Goal: Information Seeking & Learning: Learn about a topic

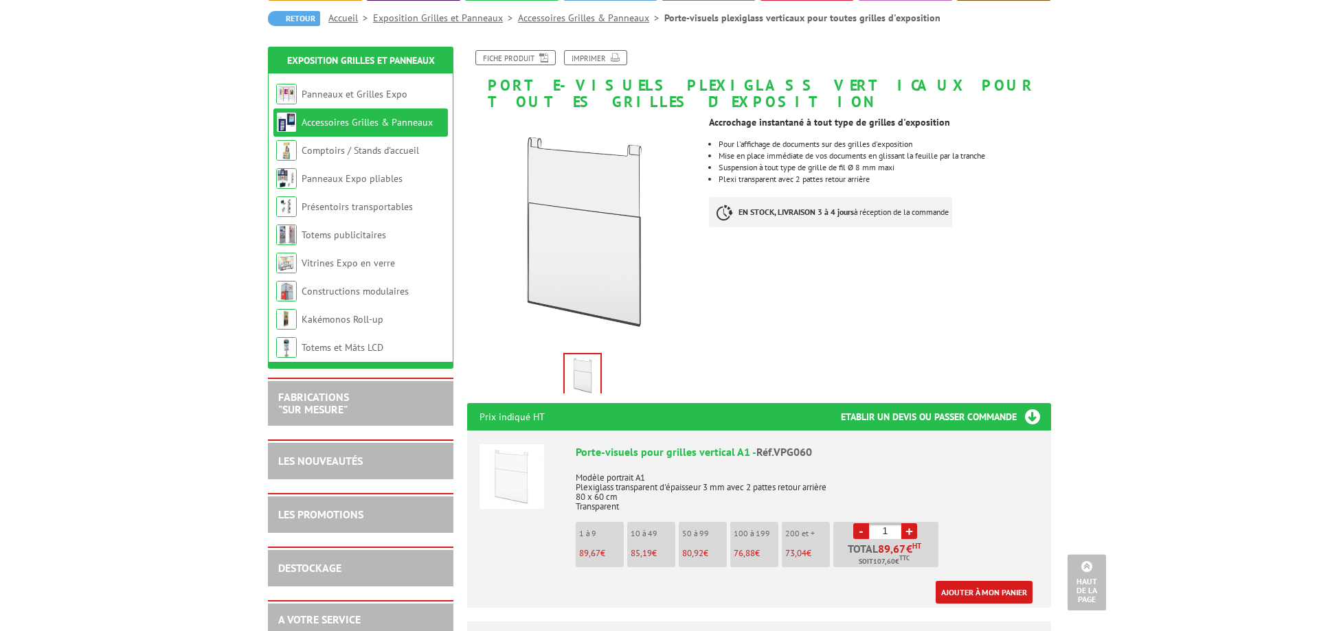
scroll to position [70, 0]
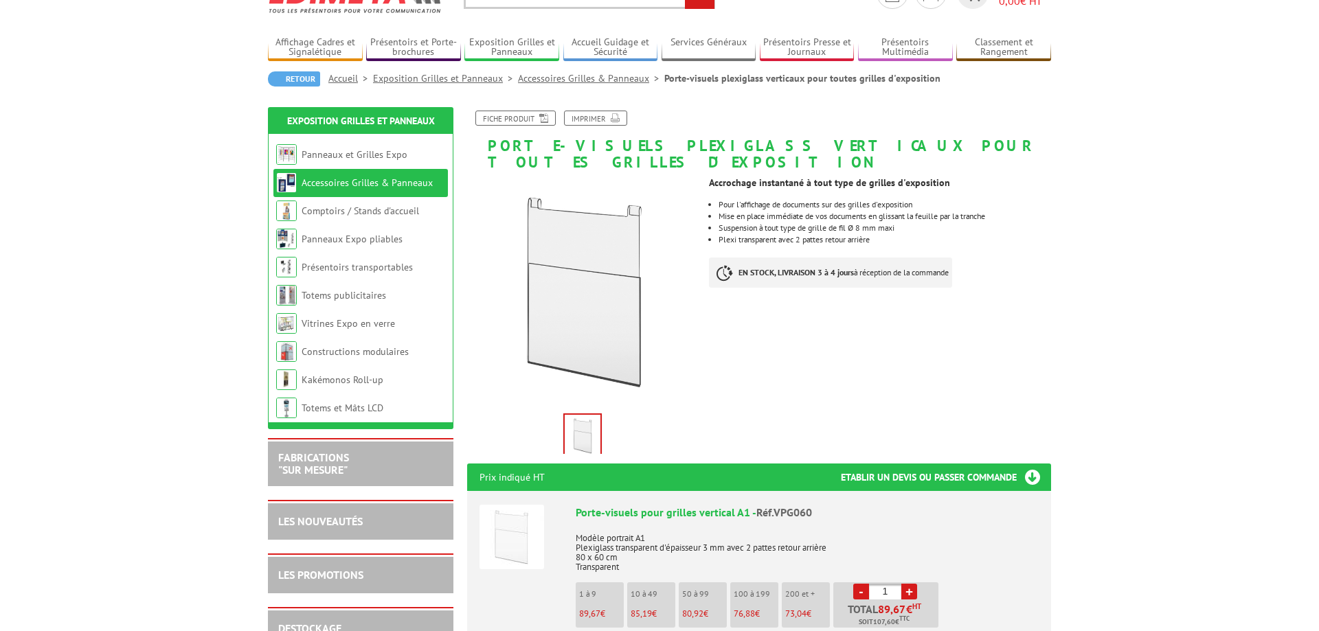
click at [398, 183] on link "Accessoires Grilles & Panneaux" at bounding box center [366, 182] width 131 height 12
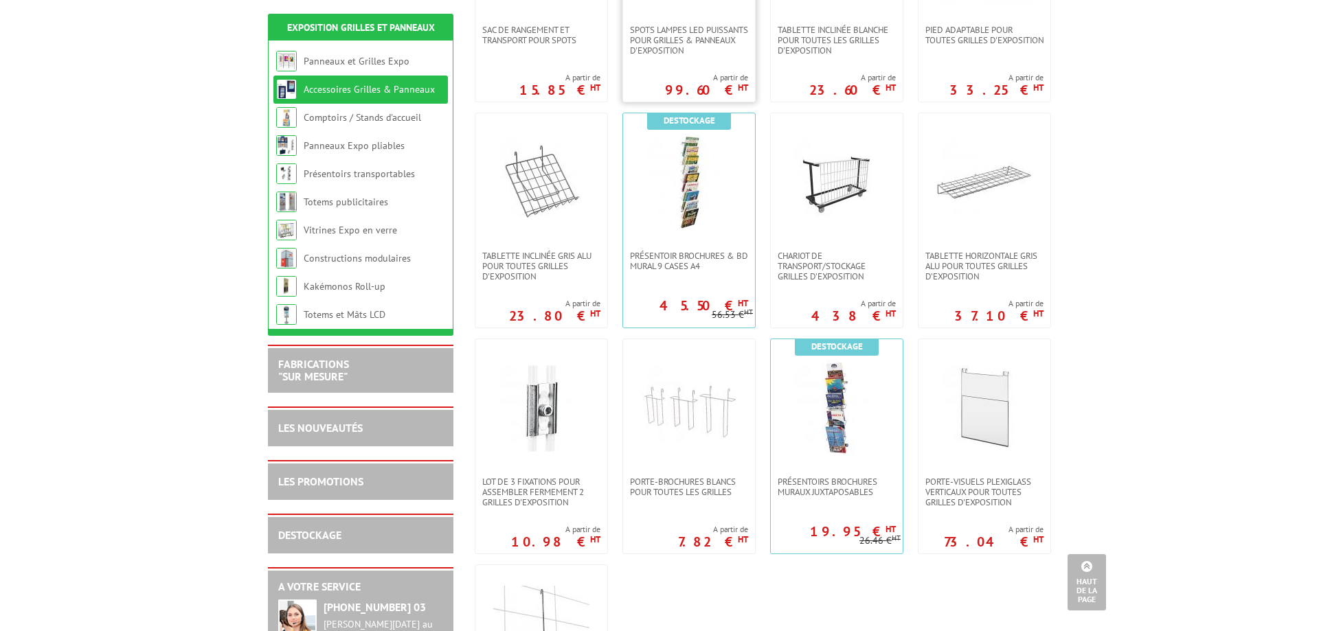
scroll to position [771, 0]
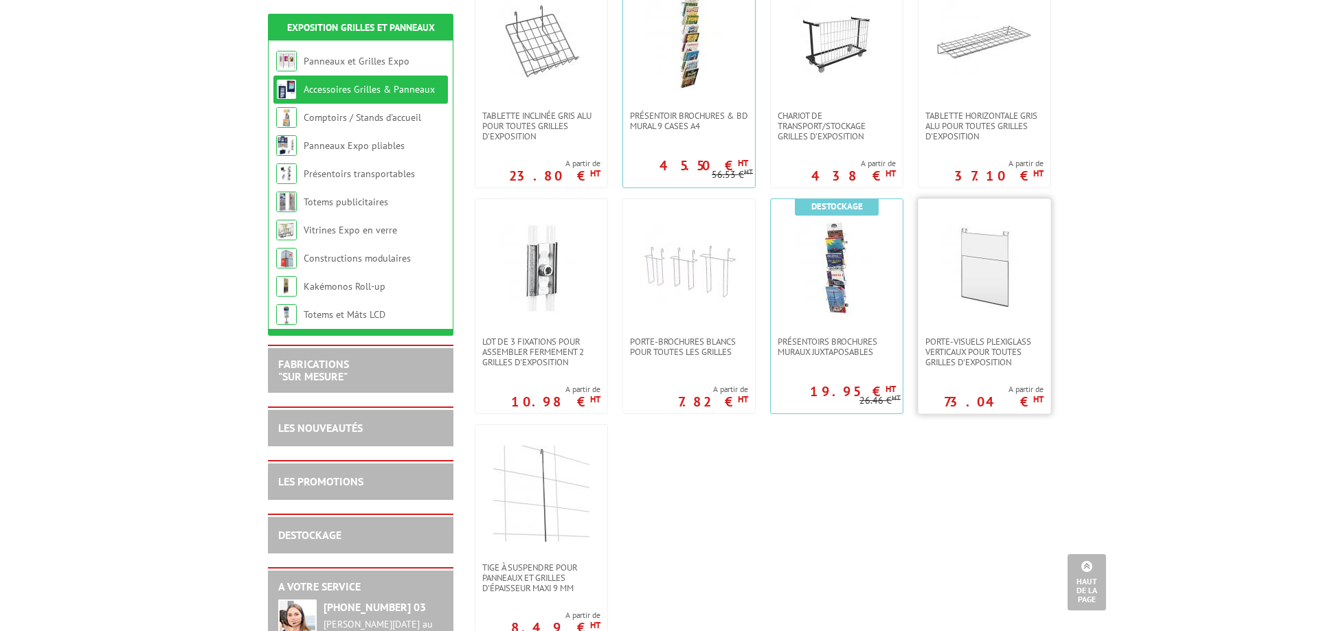
click at [982, 320] on link at bounding box center [984, 267] width 132 height 137
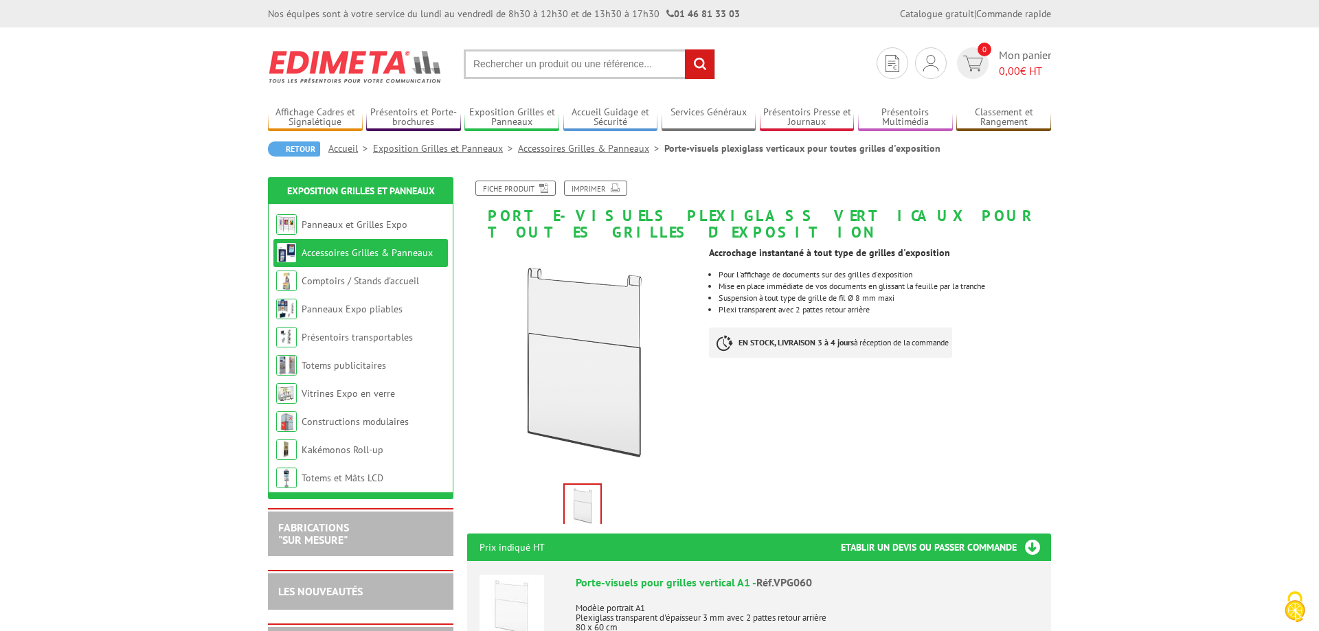
click at [595, 69] on input "text" at bounding box center [589, 64] width 251 height 30
type input "porte a4"
click at [685, 49] on input "rechercher" at bounding box center [700, 64] width 30 height 30
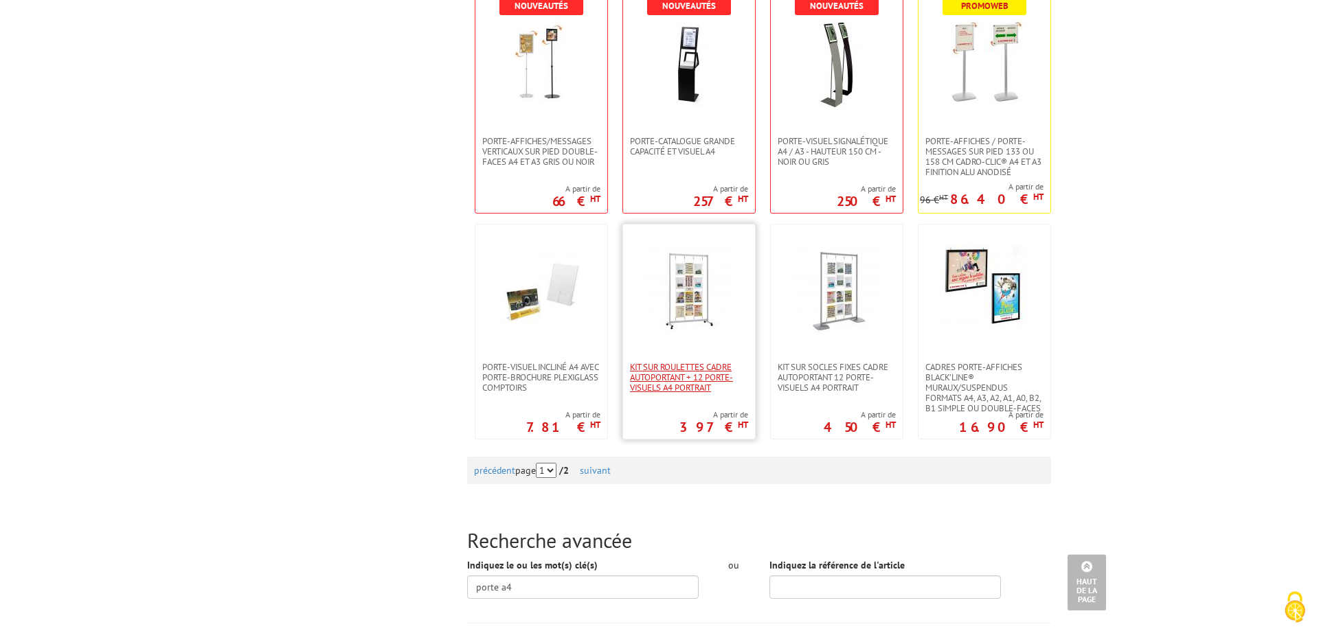
scroll to position [1261, 0]
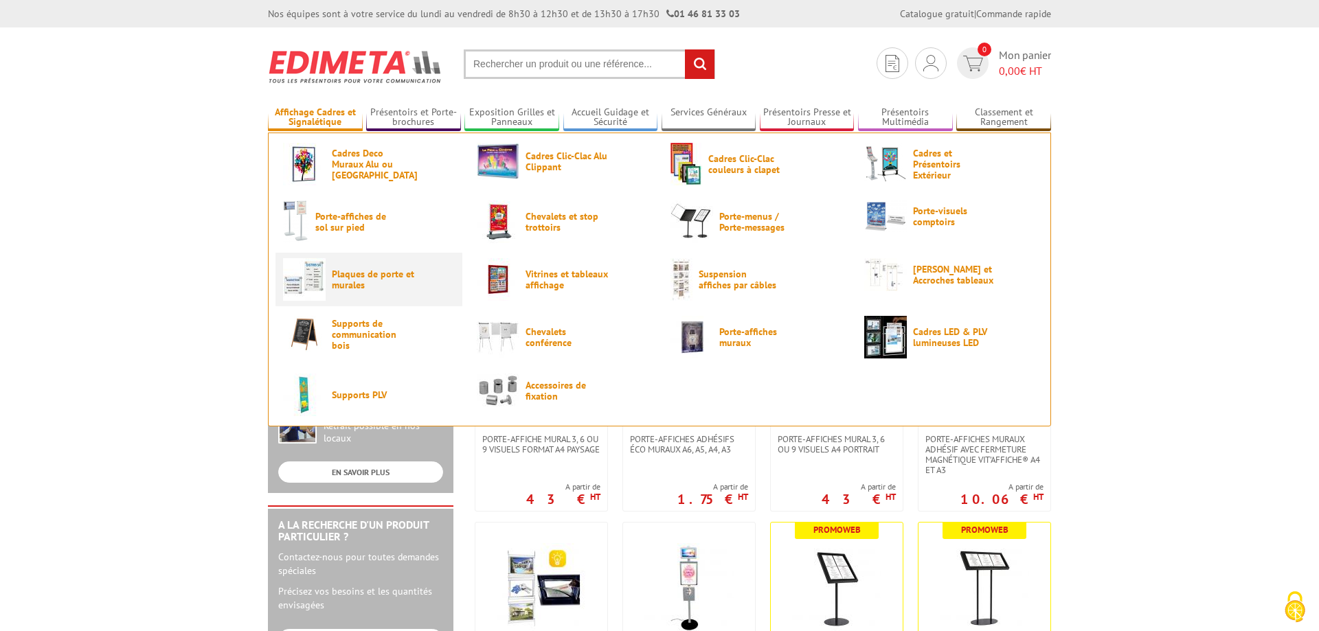
click at [341, 288] on span "Plaques de porte et murales" at bounding box center [373, 280] width 82 height 22
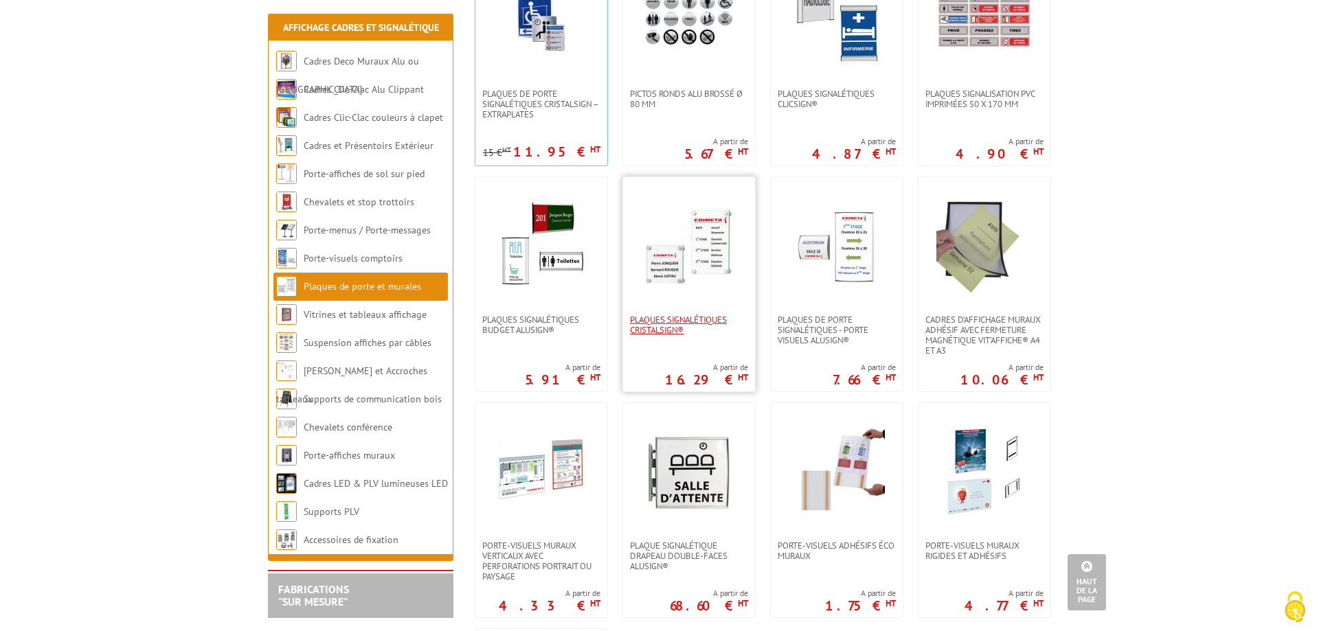
scroll to position [70, 0]
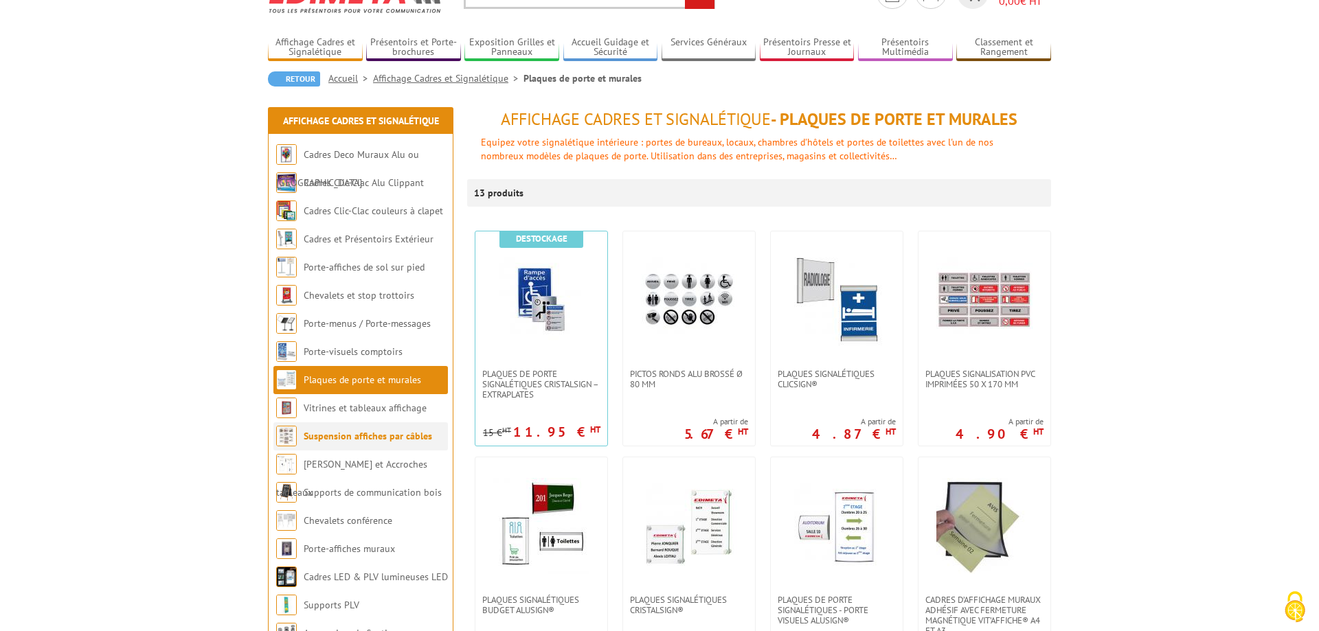
click at [394, 431] on li "Suspension affiches par câbles" at bounding box center [360, 436] width 174 height 28
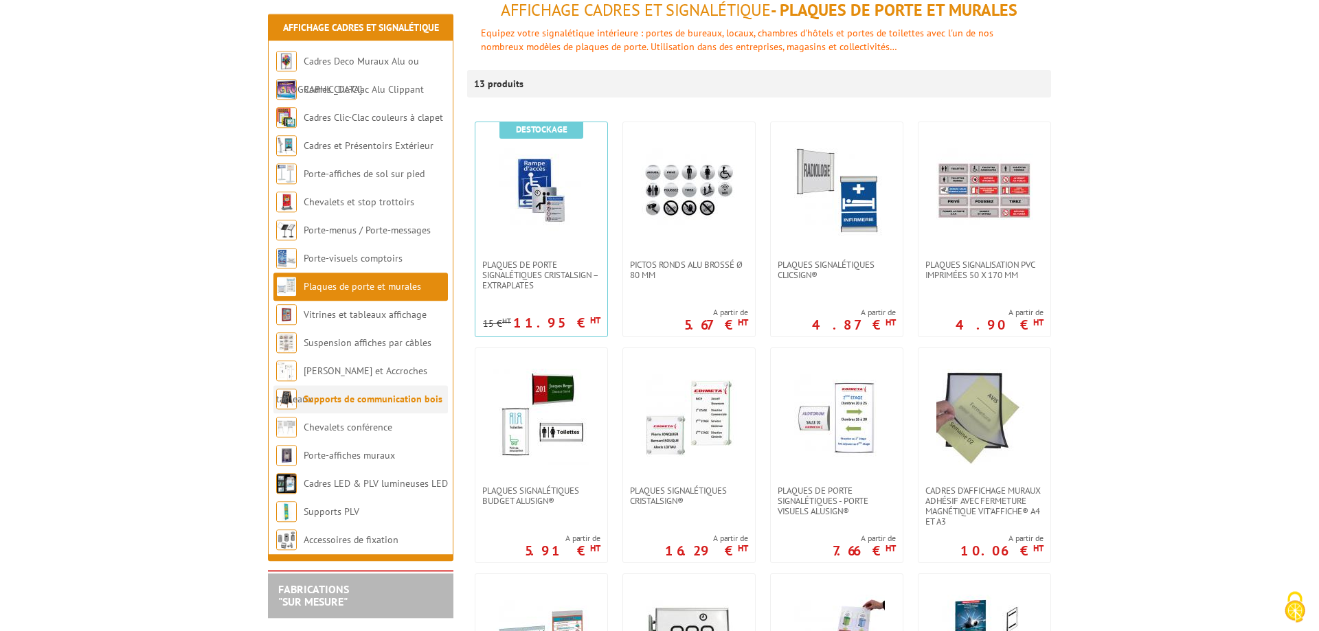
scroll to position [210, 0]
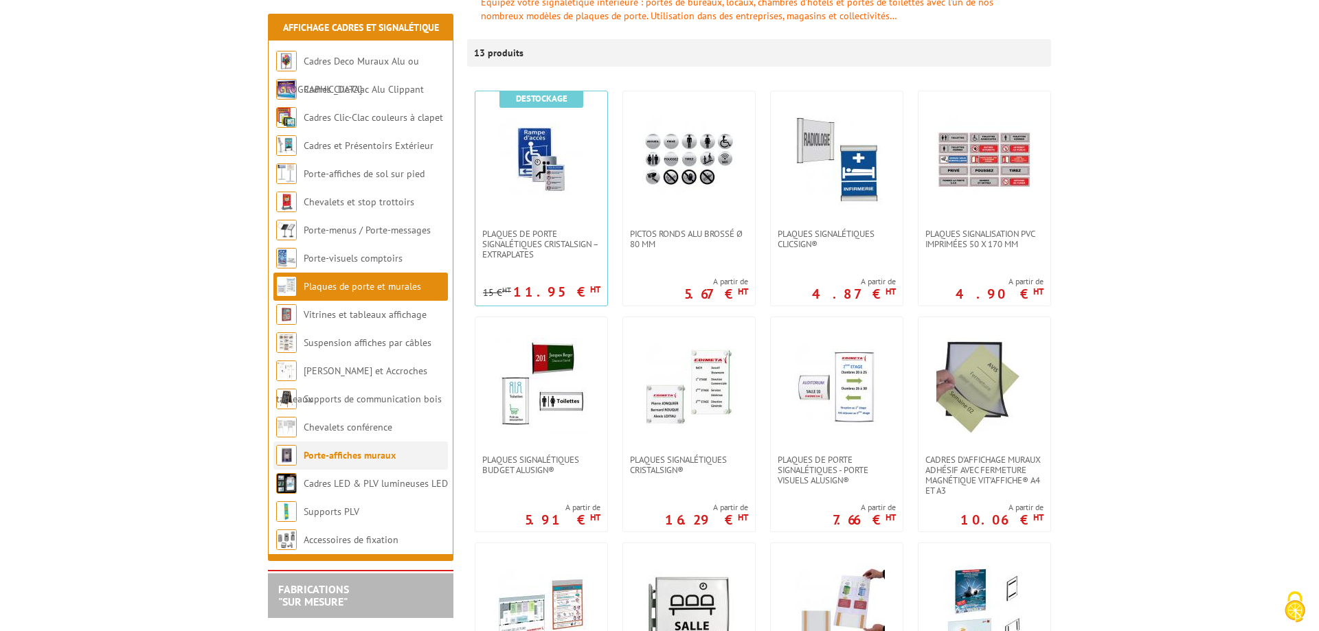
click at [386, 466] on li "Porte-affiches muraux" at bounding box center [360, 456] width 174 height 28
click at [385, 457] on link "Porte-affiches muraux" at bounding box center [350, 455] width 92 height 12
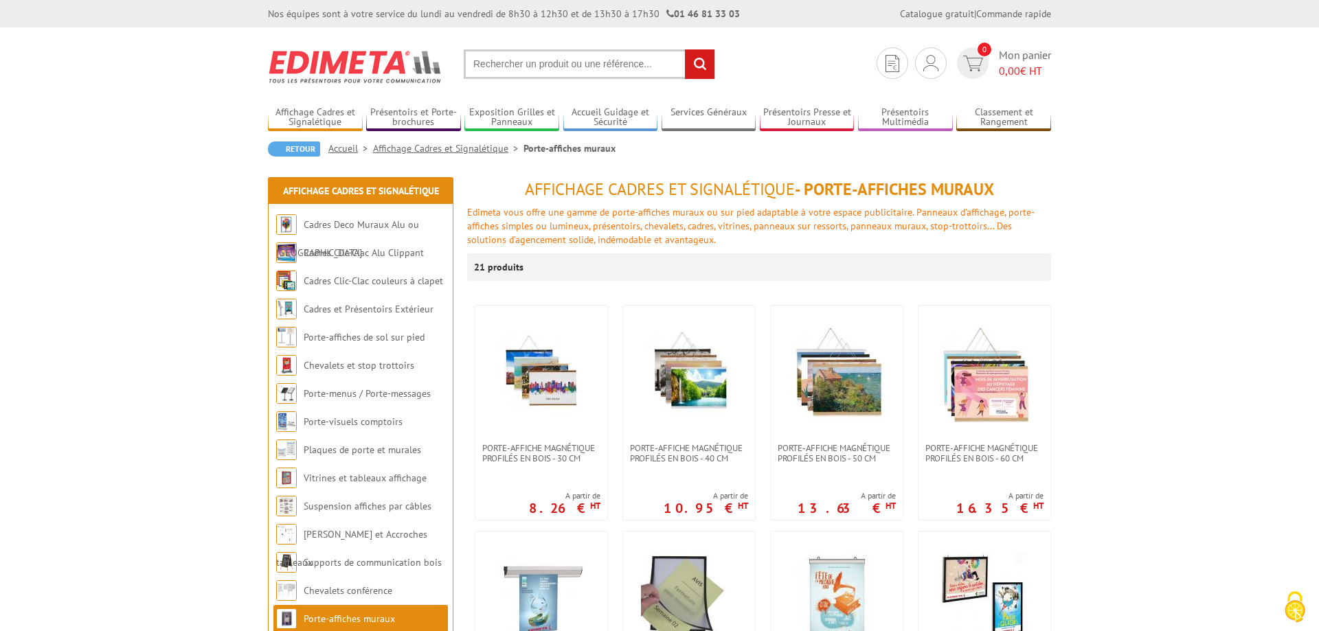
click at [387, 64] on img at bounding box center [355, 66] width 175 height 51
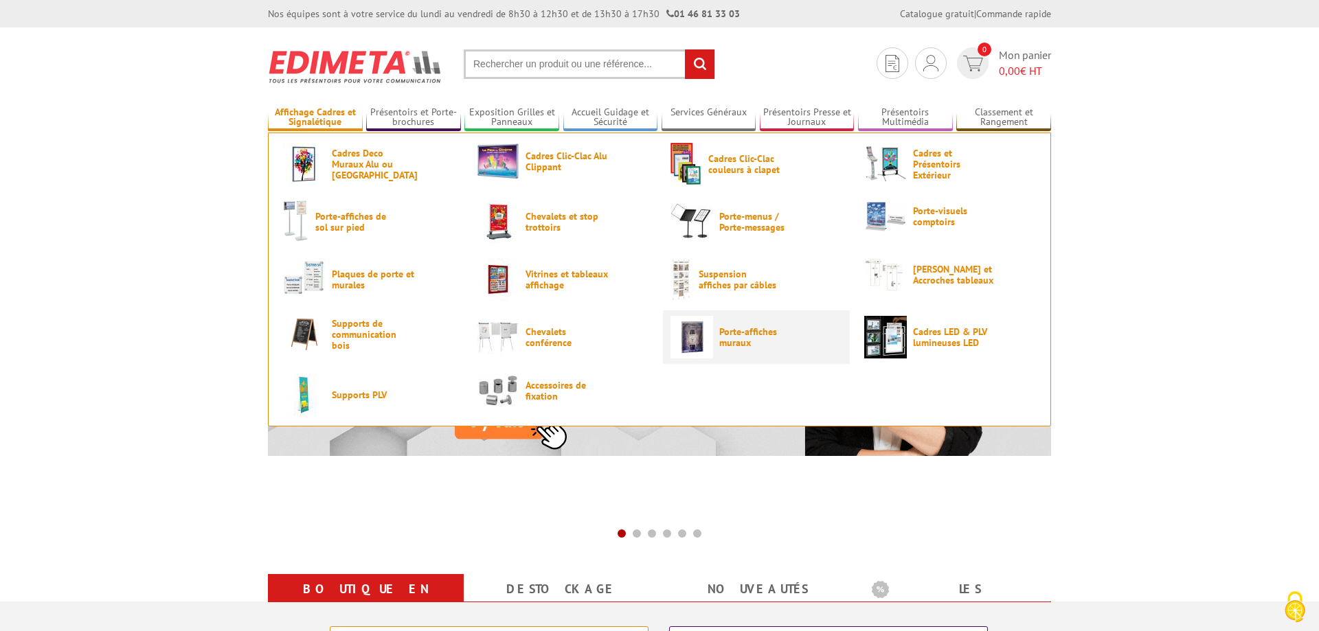
click at [762, 332] on span "Porte-affiches muraux" at bounding box center [760, 337] width 82 height 22
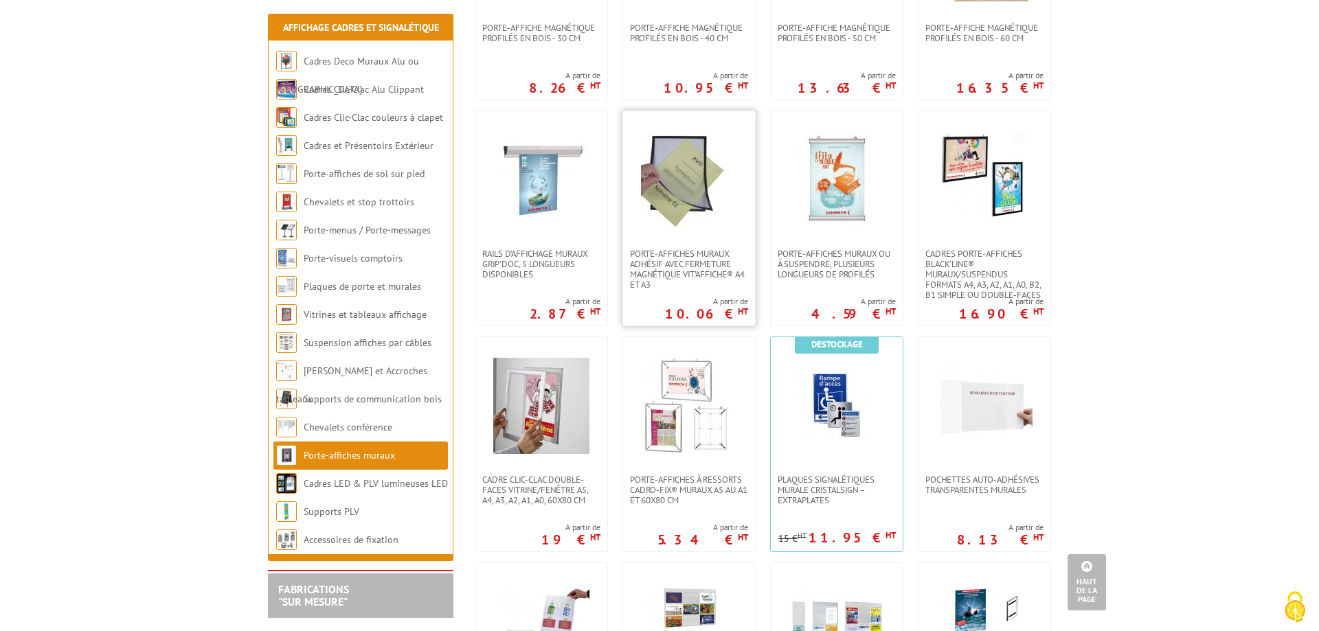
scroll to position [490, 0]
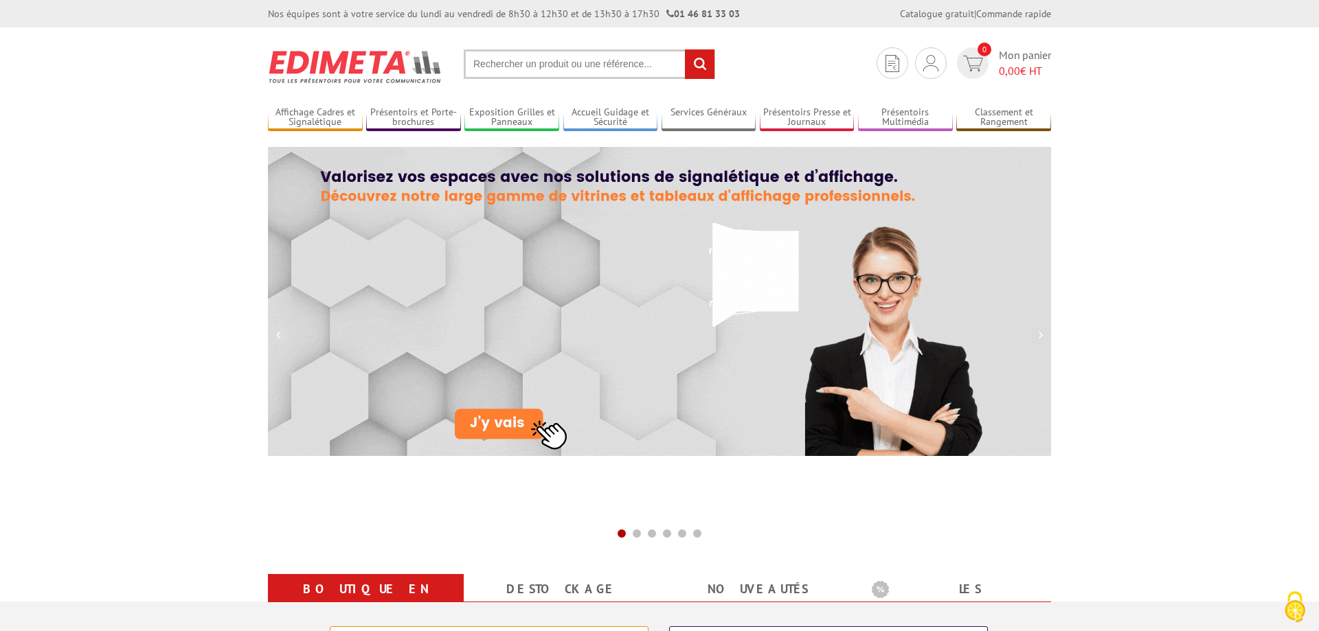
click at [512, 69] on input "text" at bounding box center [589, 64] width 251 height 30
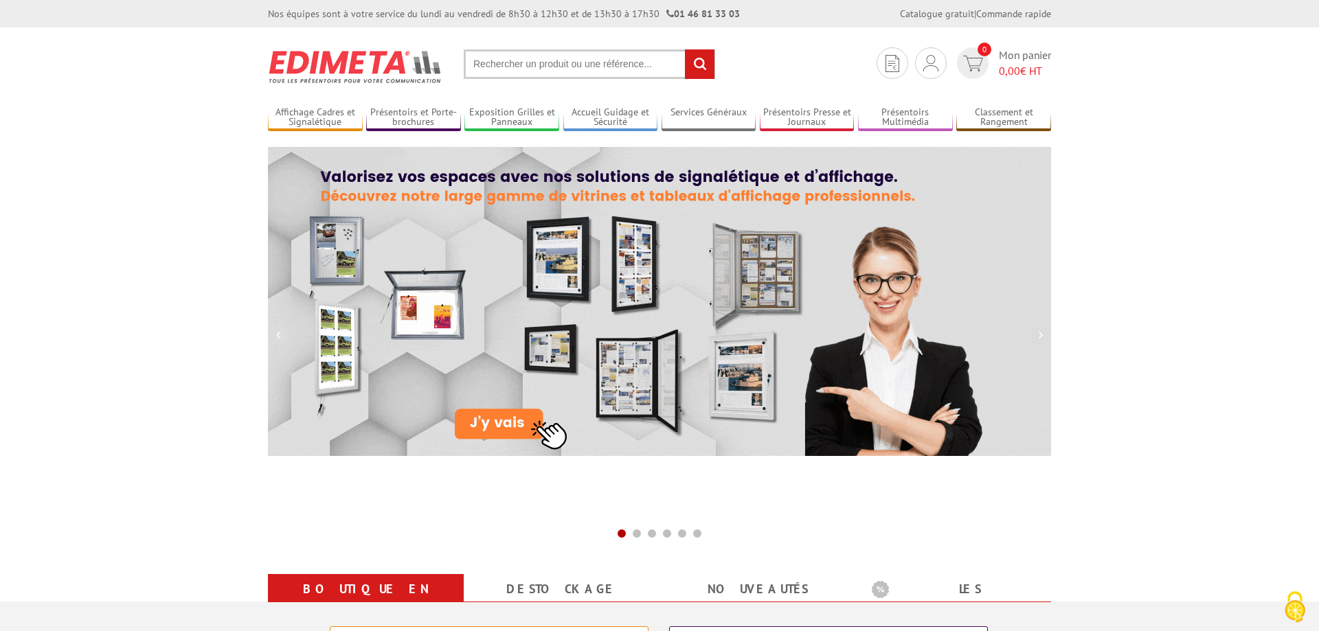
click at [532, 76] on input "text" at bounding box center [589, 64] width 251 height 30
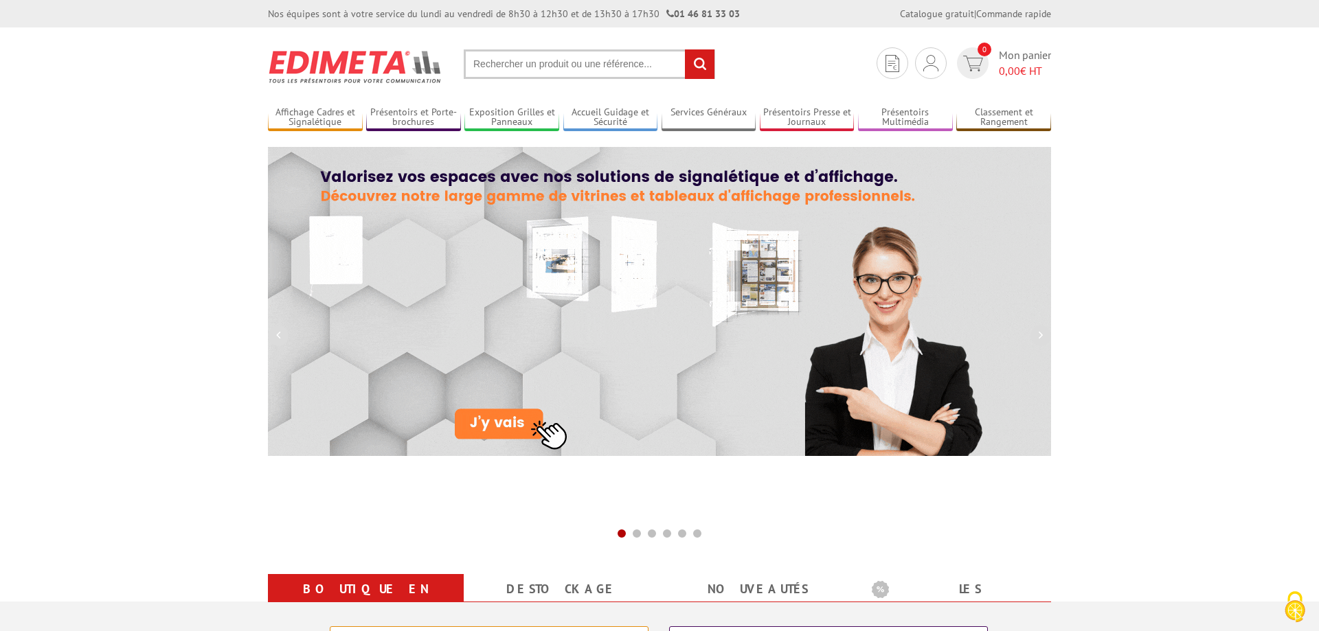
paste input "Porte-affiche à suspendr"
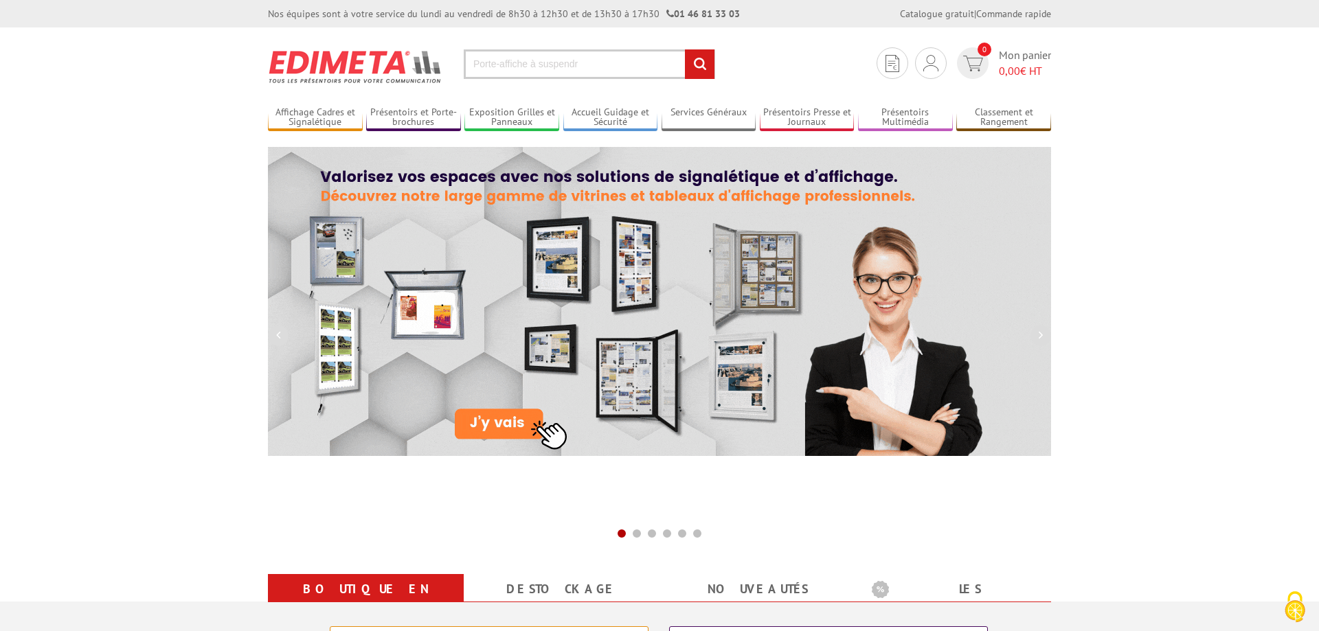
click at [622, 65] on input "Porte-affiche à suspendr" at bounding box center [589, 64] width 251 height 30
type input "Porte-affiche à suspendre"
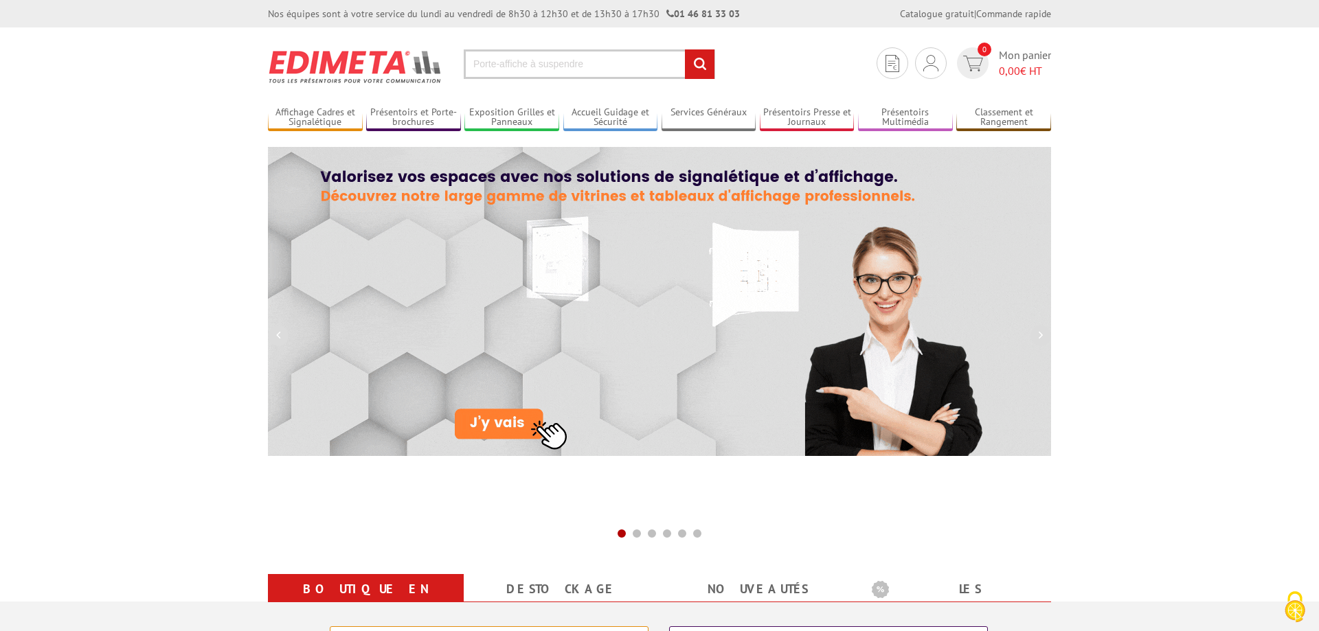
click at [685, 49] on input "rechercher" at bounding box center [700, 64] width 30 height 30
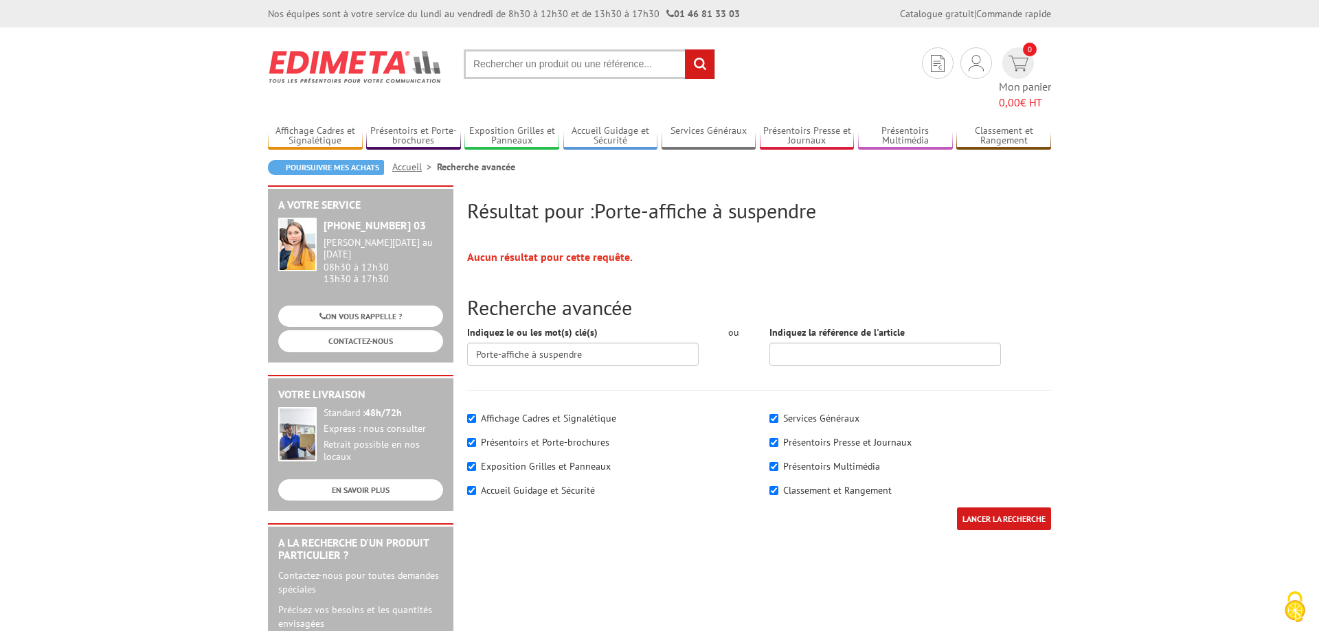
click at [589, 66] on input "text" at bounding box center [589, 64] width 251 height 30
click at [582, 68] on input "text" at bounding box center [589, 64] width 251 height 30
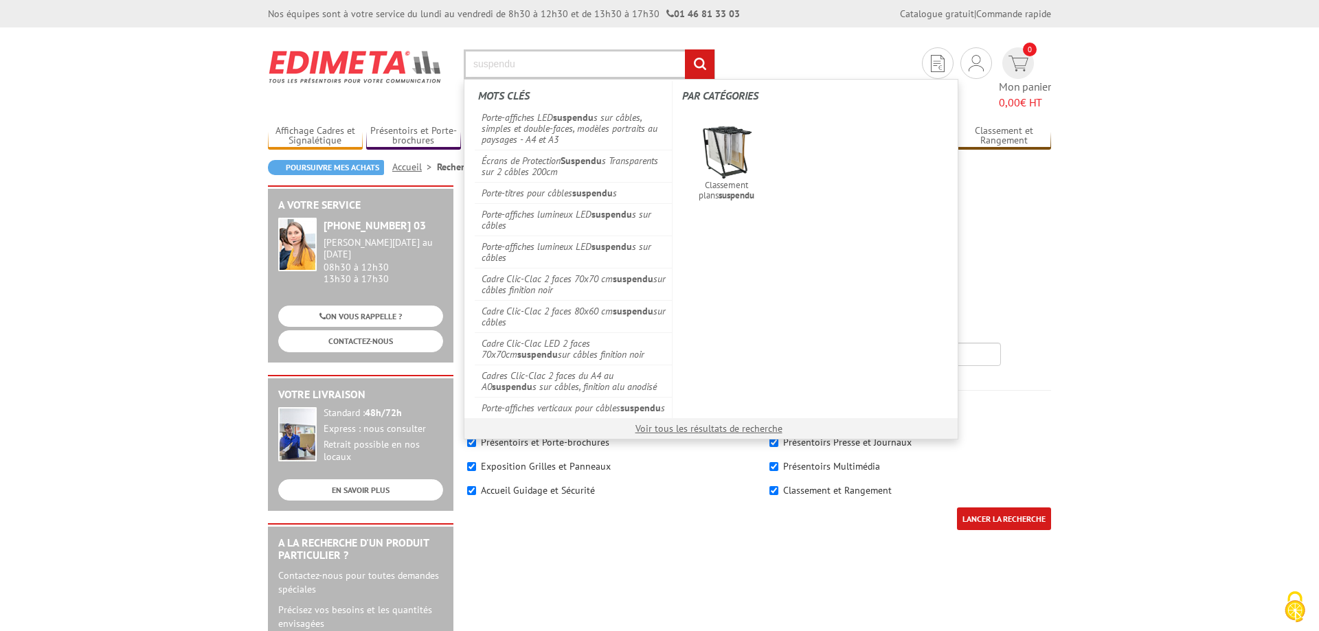
type input "suspendu"
click at [685, 49] on input "rechercher" at bounding box center [700, 64] width 30 height 30
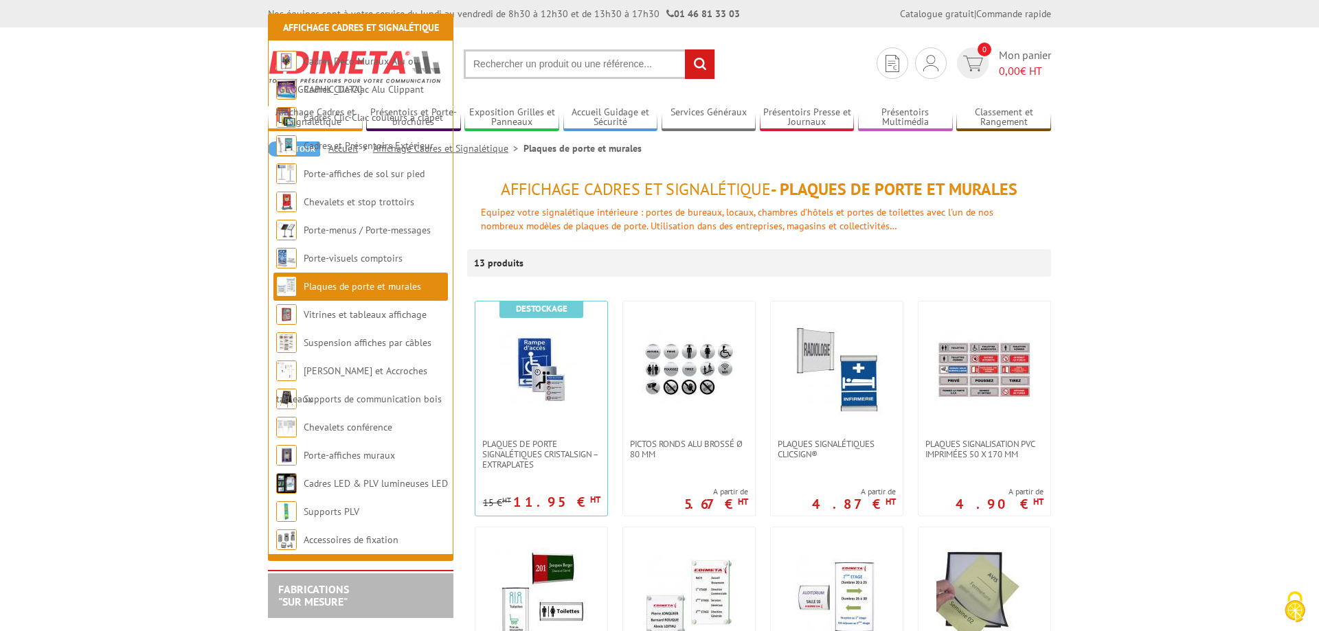
scroll to position [210, 0]
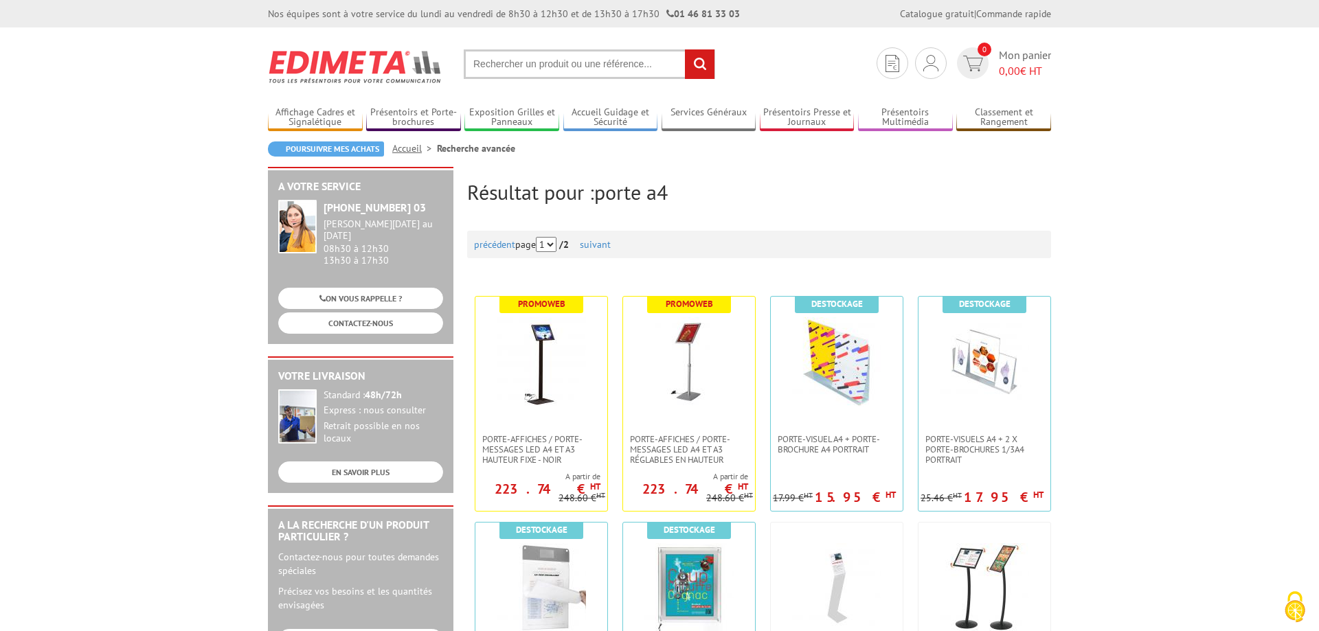
scroll to position [1261, 0]
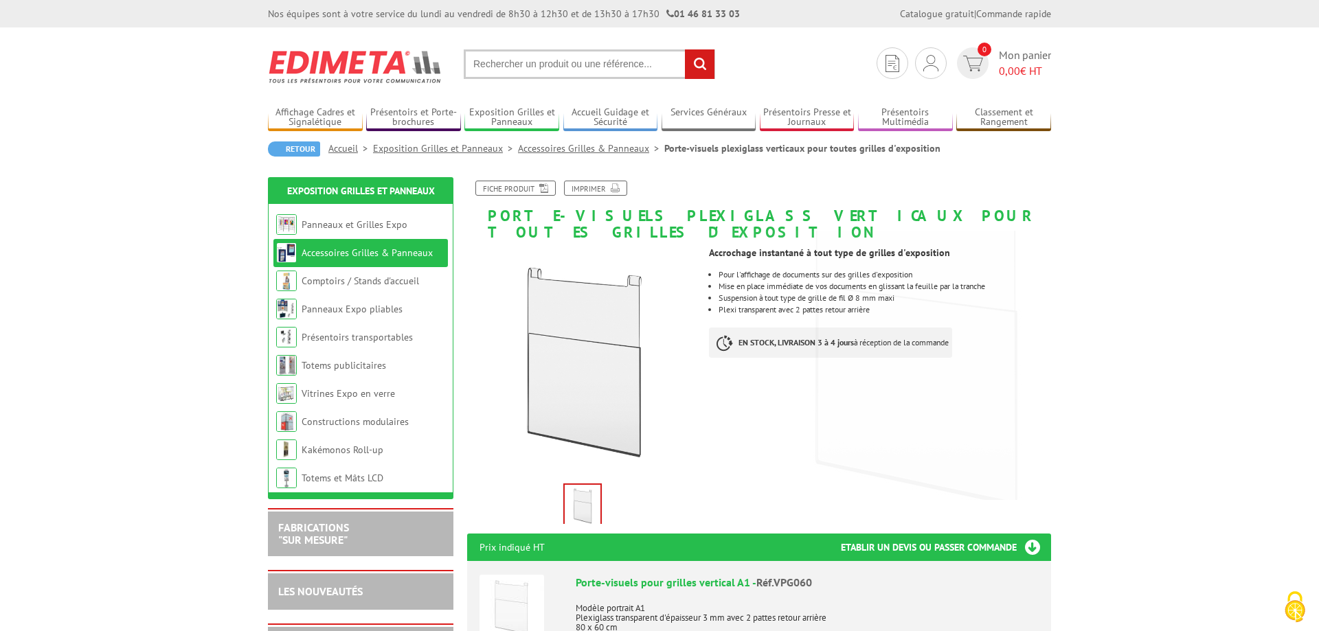
click at [415, 253] on link "Accessoires Grilles & Panneaux" at bounding box center [366, 253] width 131 height 12
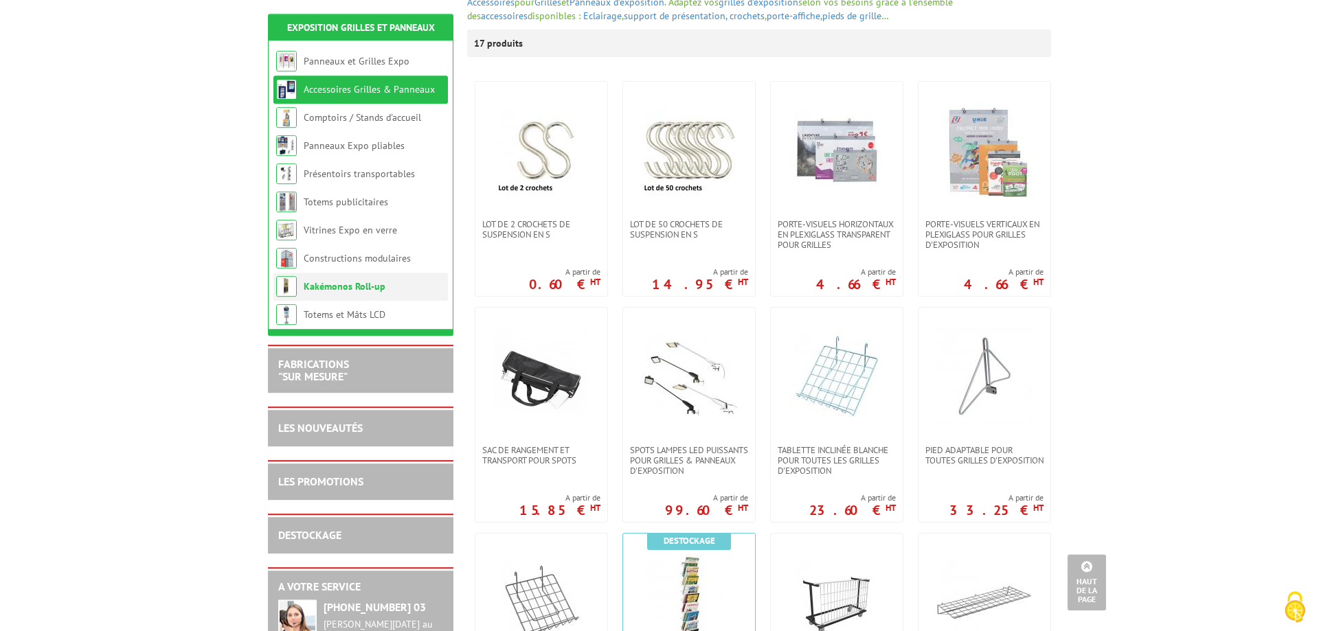
scroll to position [140, 0]
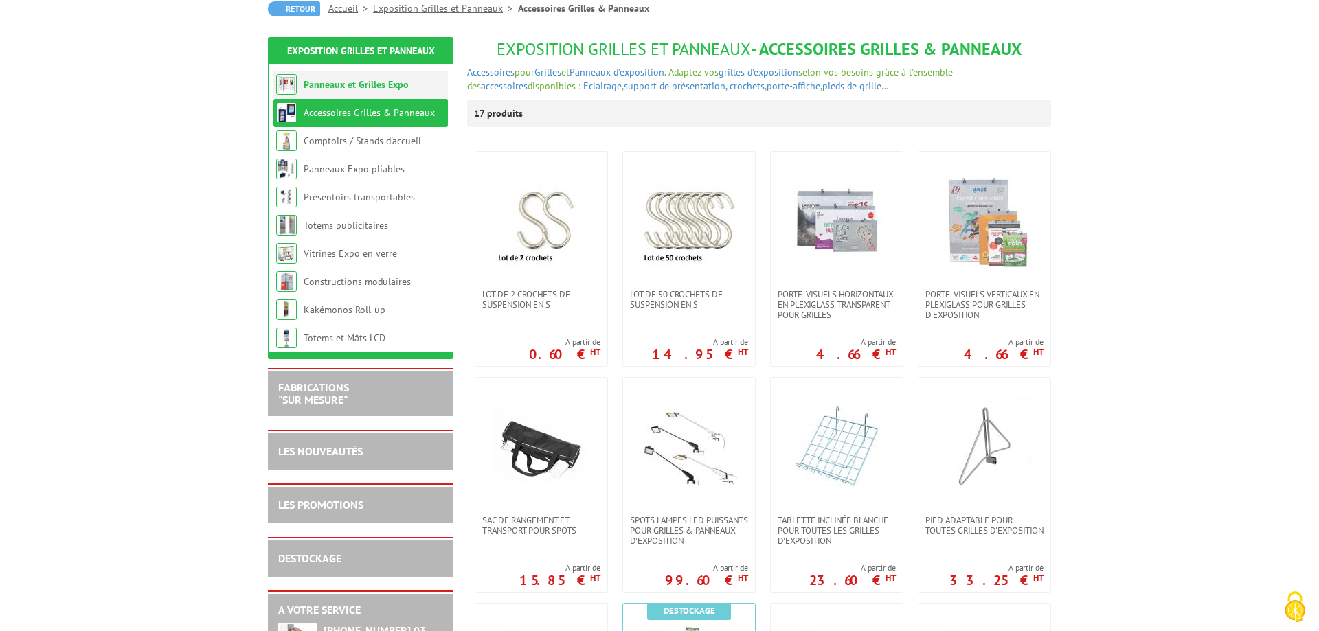
click at [371, 80] on link "Panneaux et Grilles Expo" at bounding box center [356, 84] width 105 height 12
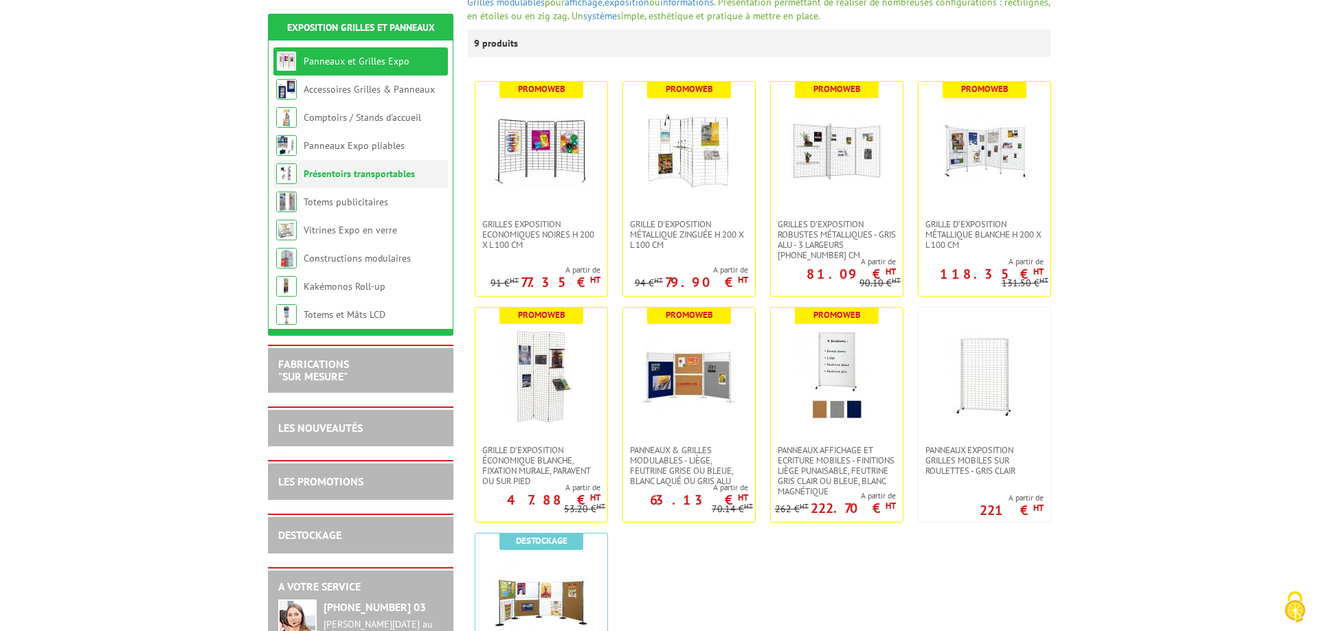
scroll to position [280, 0]
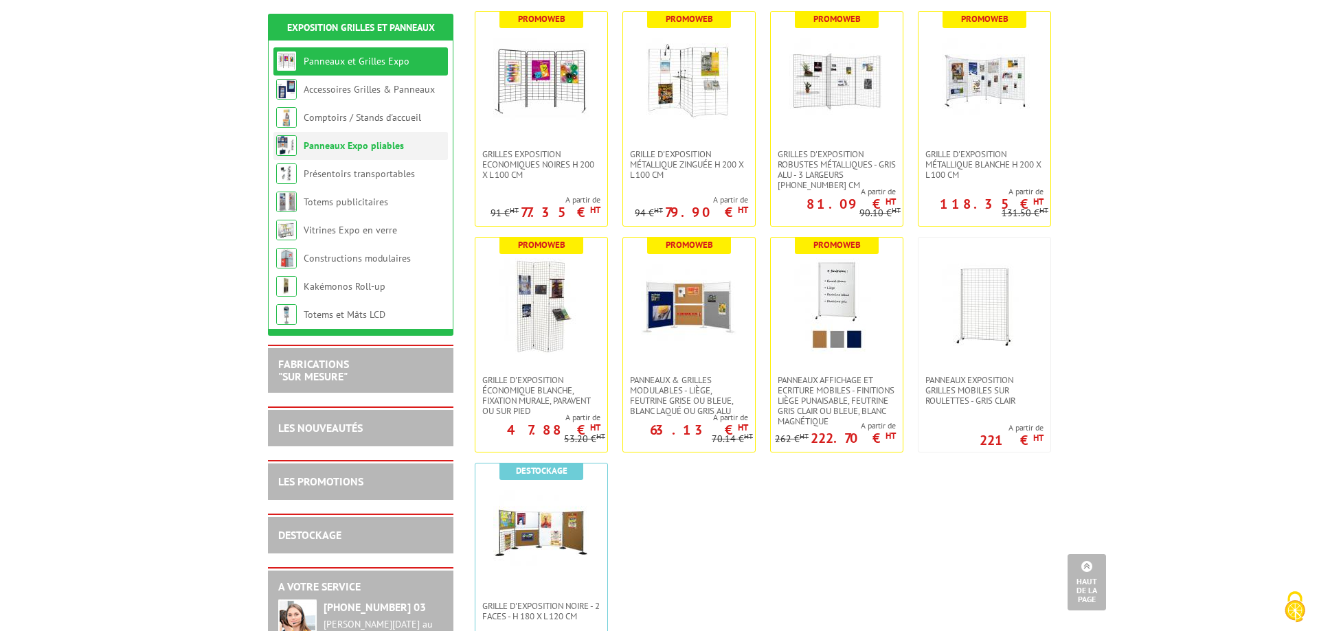
click at [349, 149] on link "Panneaux Expo pliables" at bounding box center [354, 145] width 100 height 12
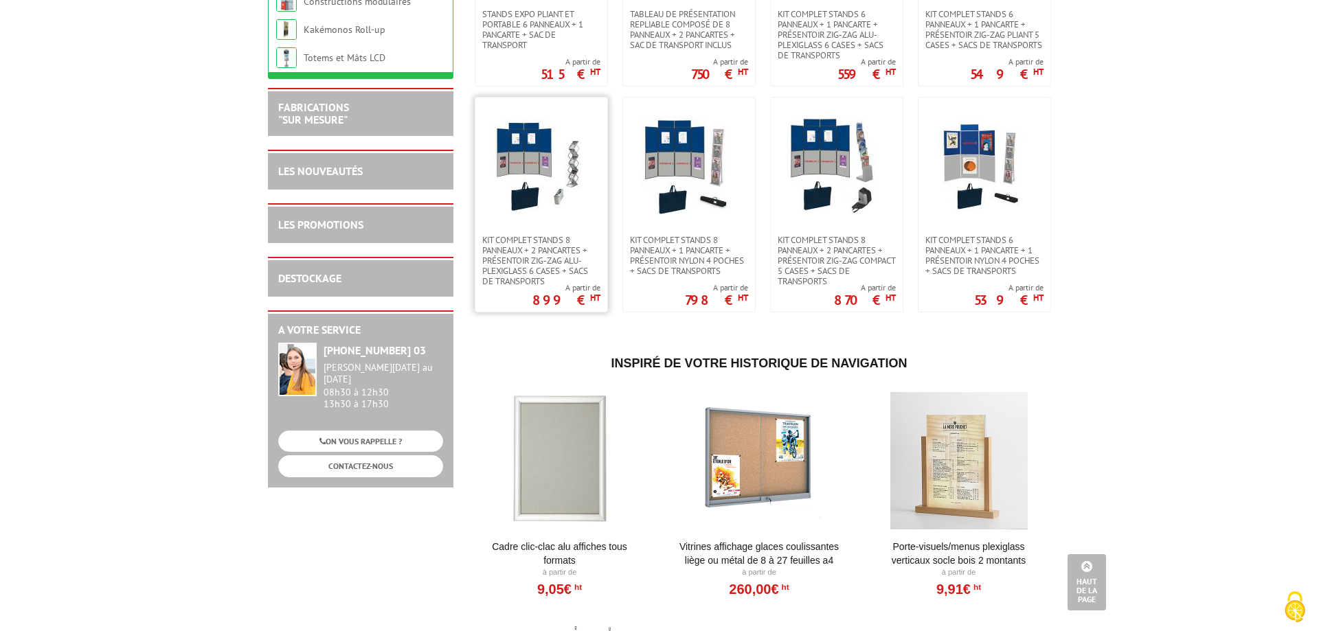
scroll to position [70, 0]
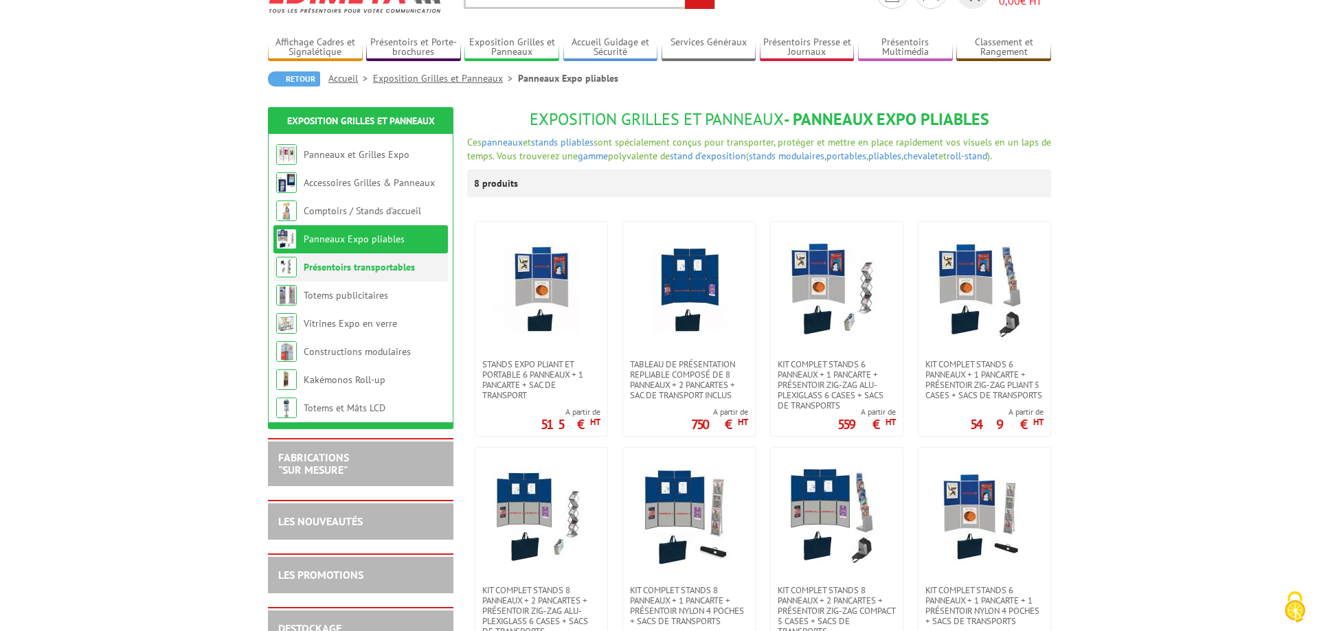
click at [347, 269] on link "Présentoirs transportables" at bounding box center [359, 267] width 111 height 12
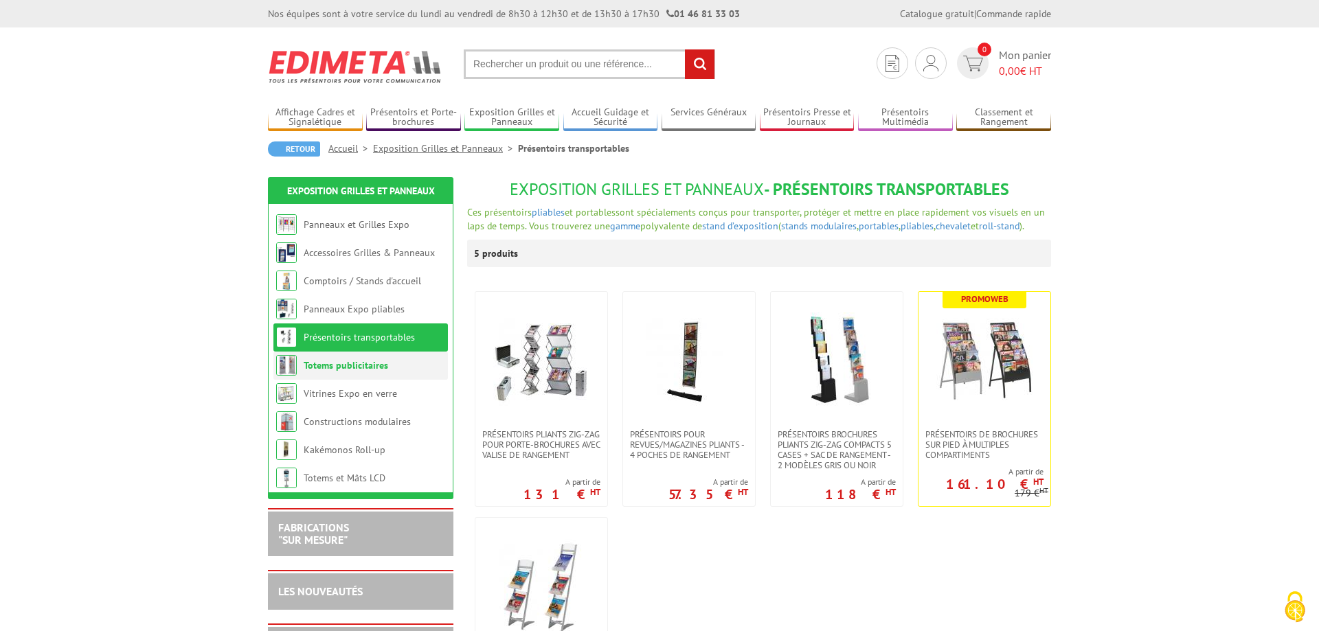
click at [349, 373] on li "Totems publicitaires" at bounding box center [360, 366] width 174 height 28
click at [350, 367] on link "Totems publicitaires" at bounding box center [346, 365] width 84 height 12
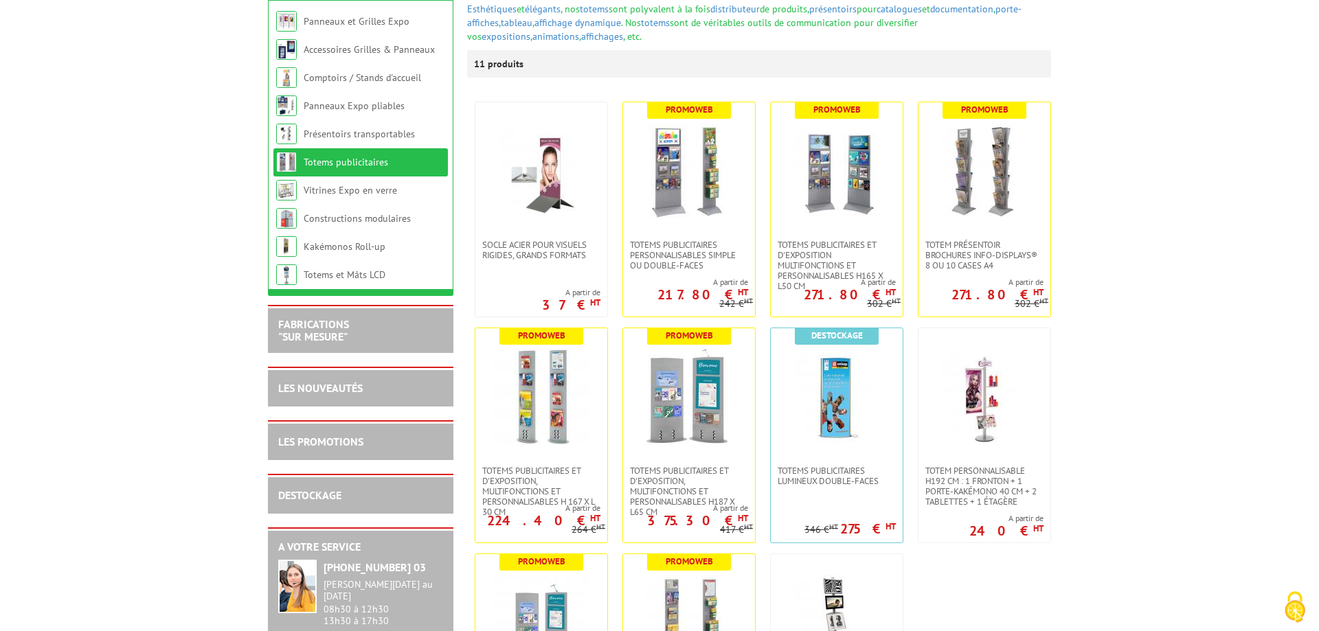
scroll to position [350, 0]
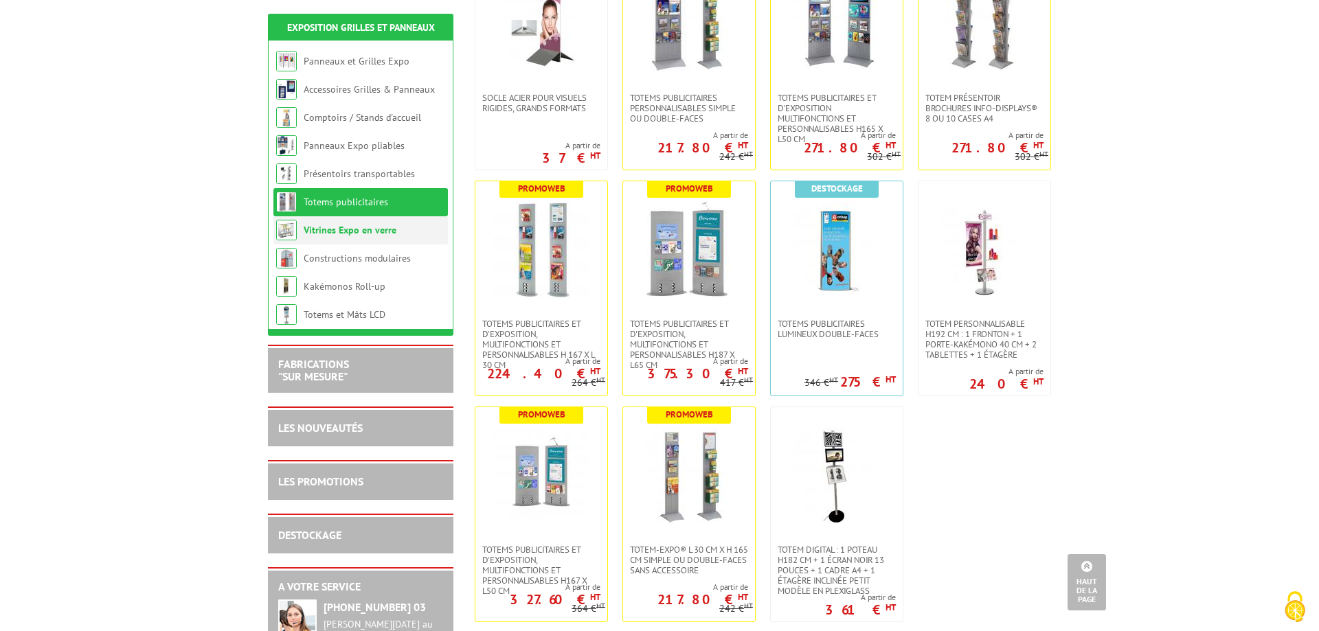
click at [363, 237] on li "Vitrines Expo en verre" at bounding box center [360, 230] width 174 height 28
click at [364, 231] on link "Vitrines Expo en verre" at bounding box center [350, 230] width 93 height 12
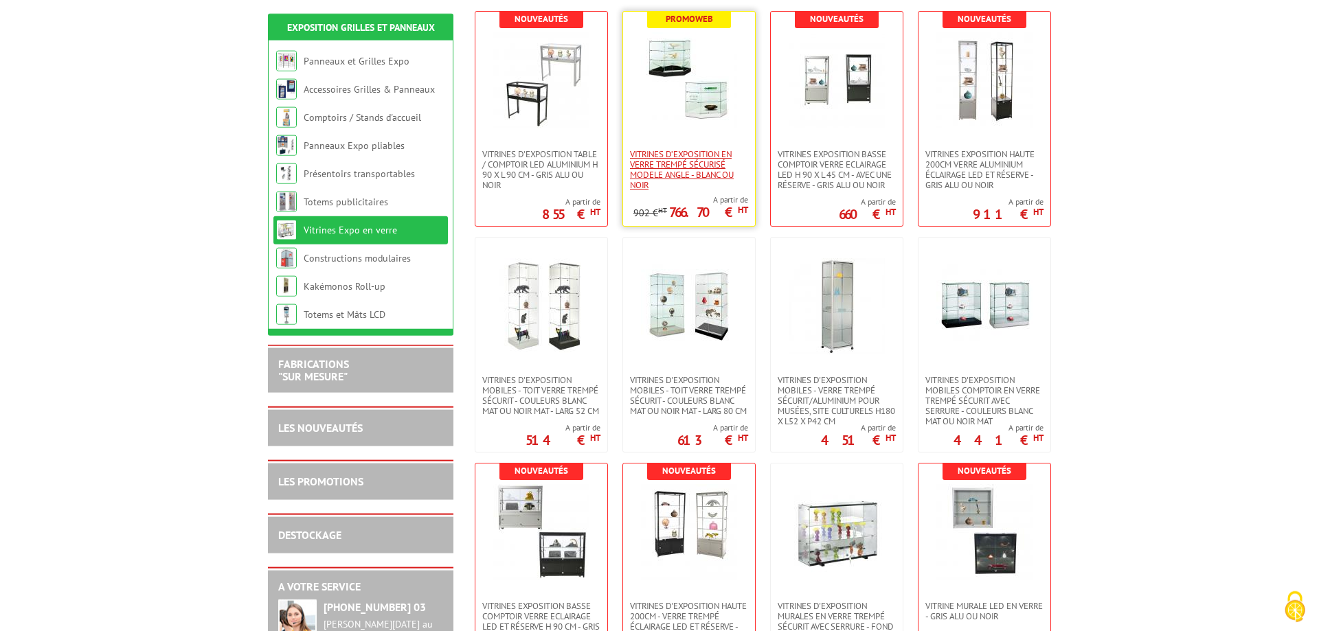
scroll to position [350, 0]
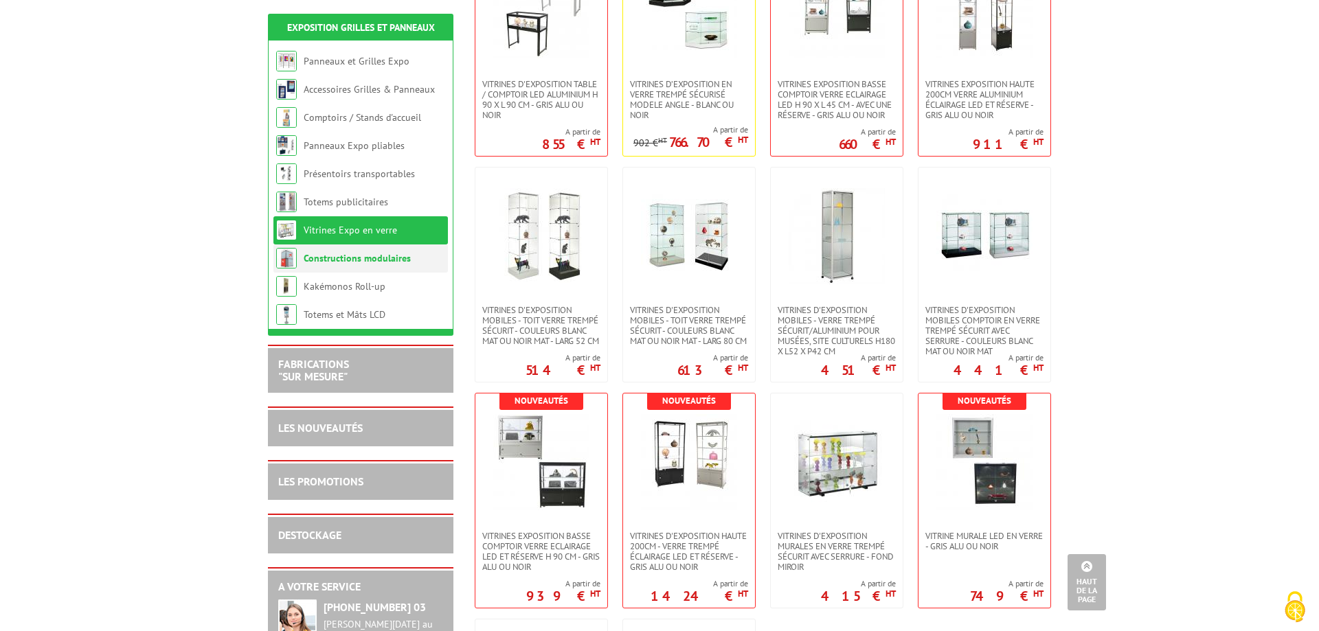
click at [371, 259] on link "Constructions modulaires" at bounding box center [357, 258] width 107 height 12
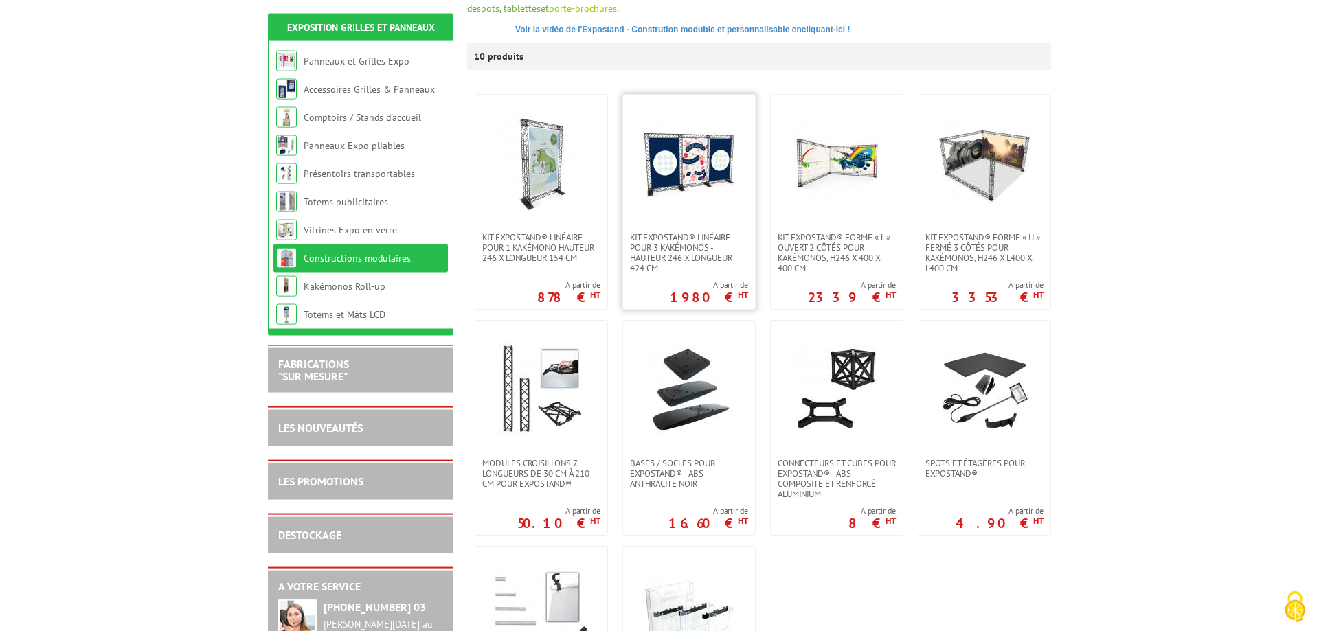
scroll to position [280, 0]
click at [377, 284] on link "Kakémonos Roll-up" at bounding box center [345, 286] width 82 height 12
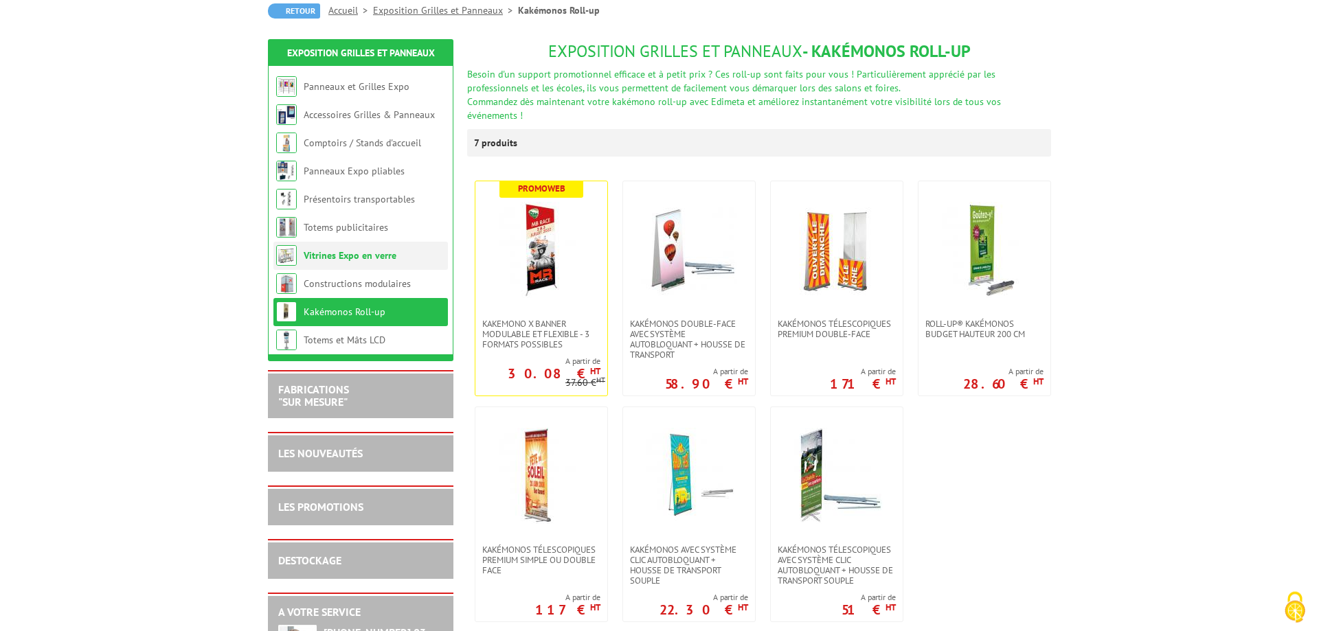
scroll to position [140, 0]
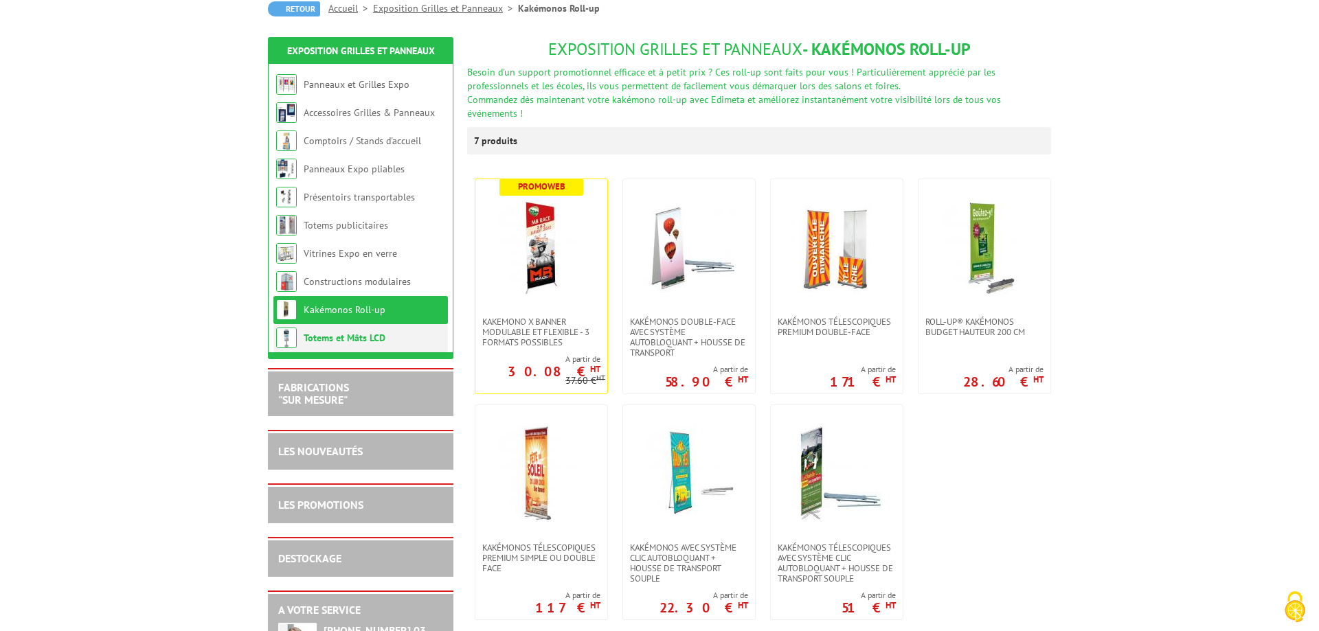
click at [367, 339] on link "Totems et Mâts LCD" at bounding box center [345, 338] width 82 height 12
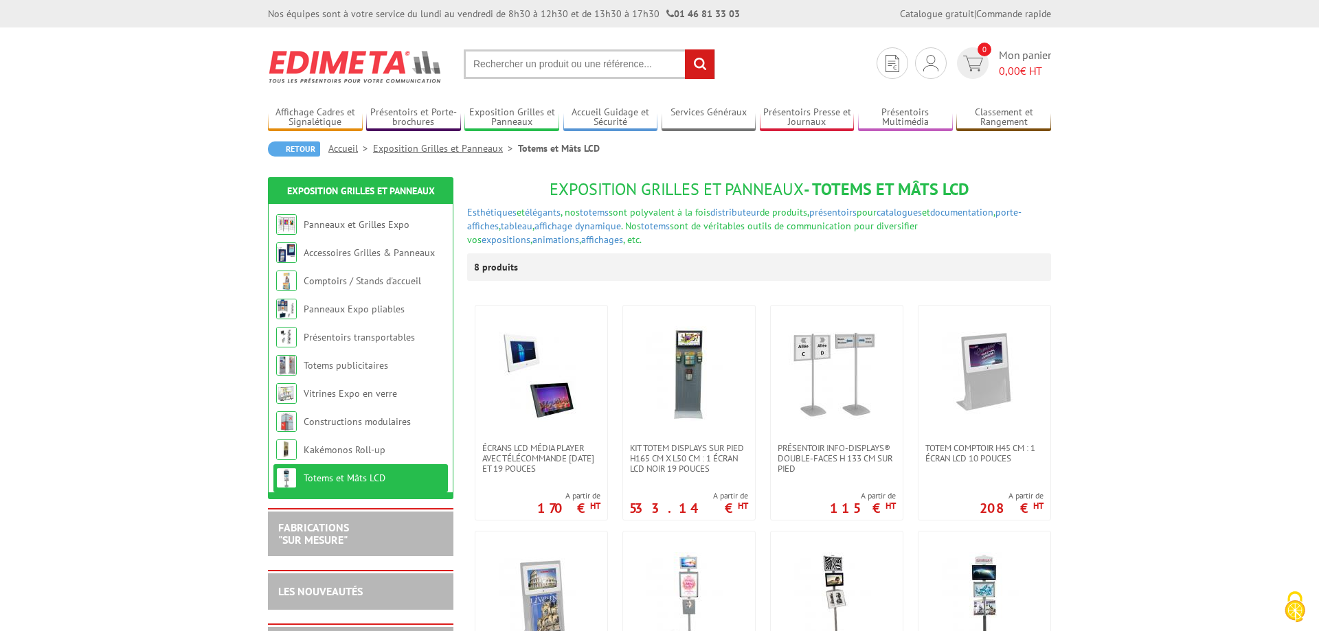
click at [385, 150] on link "Exposition Grilles et Panneaux" at bounding box center [445, 148] width 145 height 12
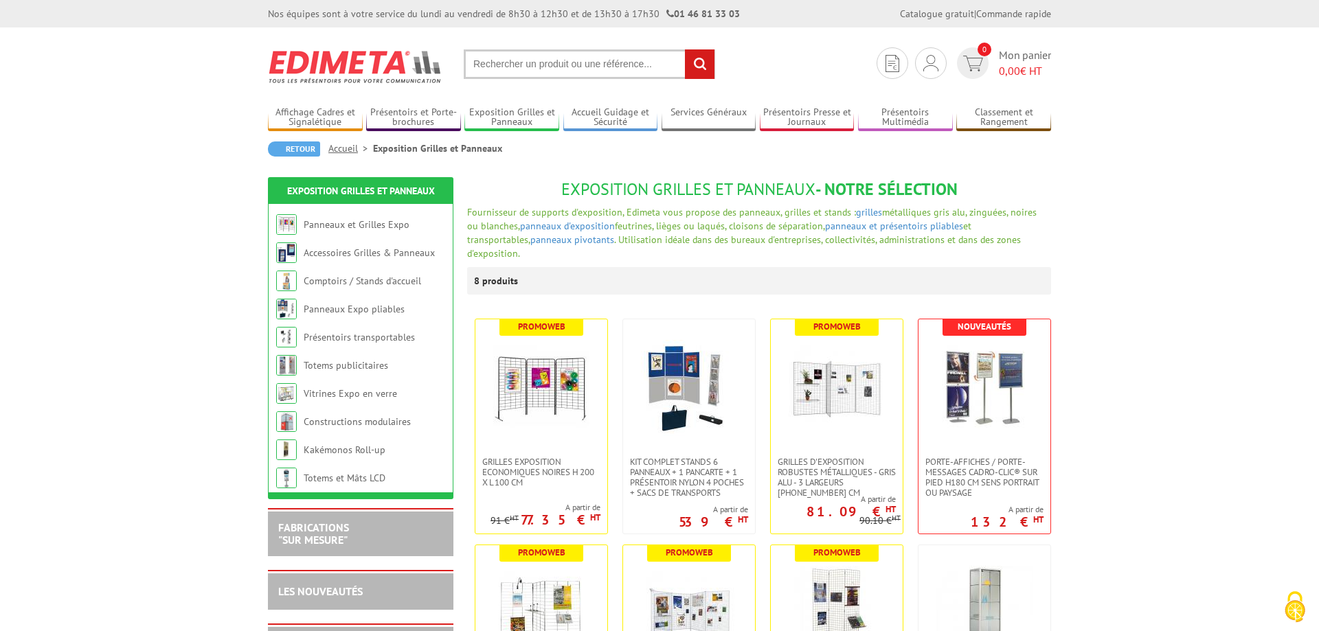
click at [347, 150] on link "Accueil" at bounding box center [350, 148] width 45 height 12
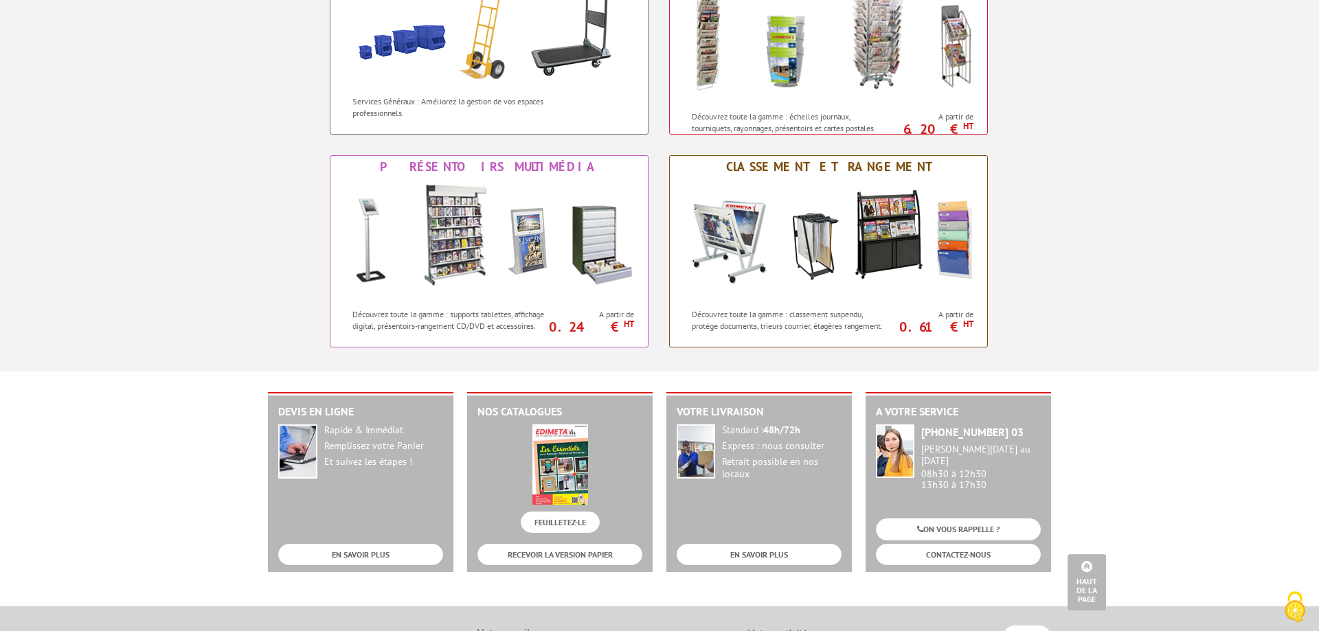
scroll to position [1051, 0]
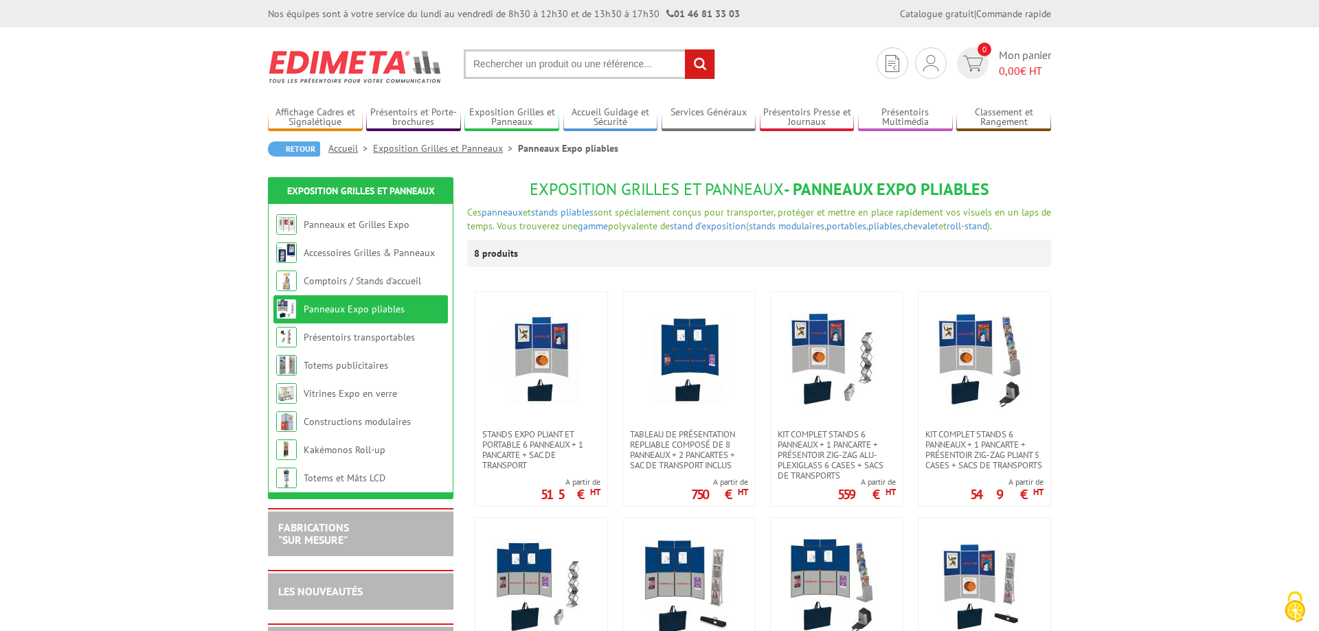
scroll to position [70, 0]
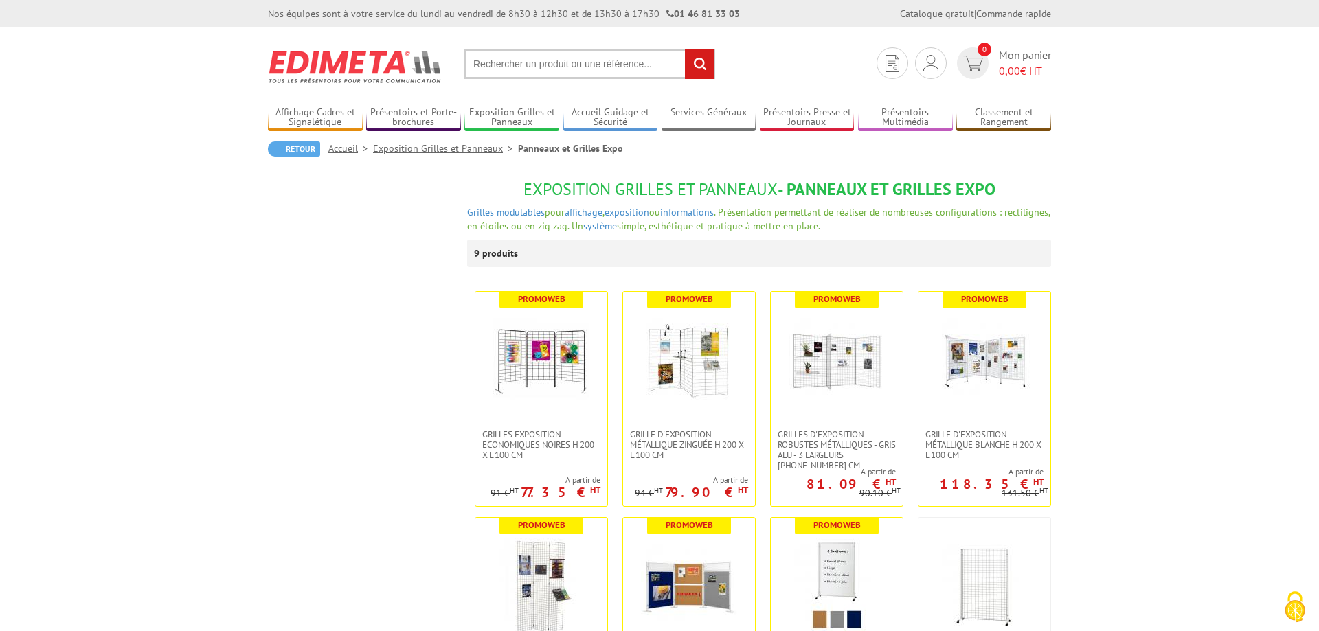
scroll to position [280, 0]
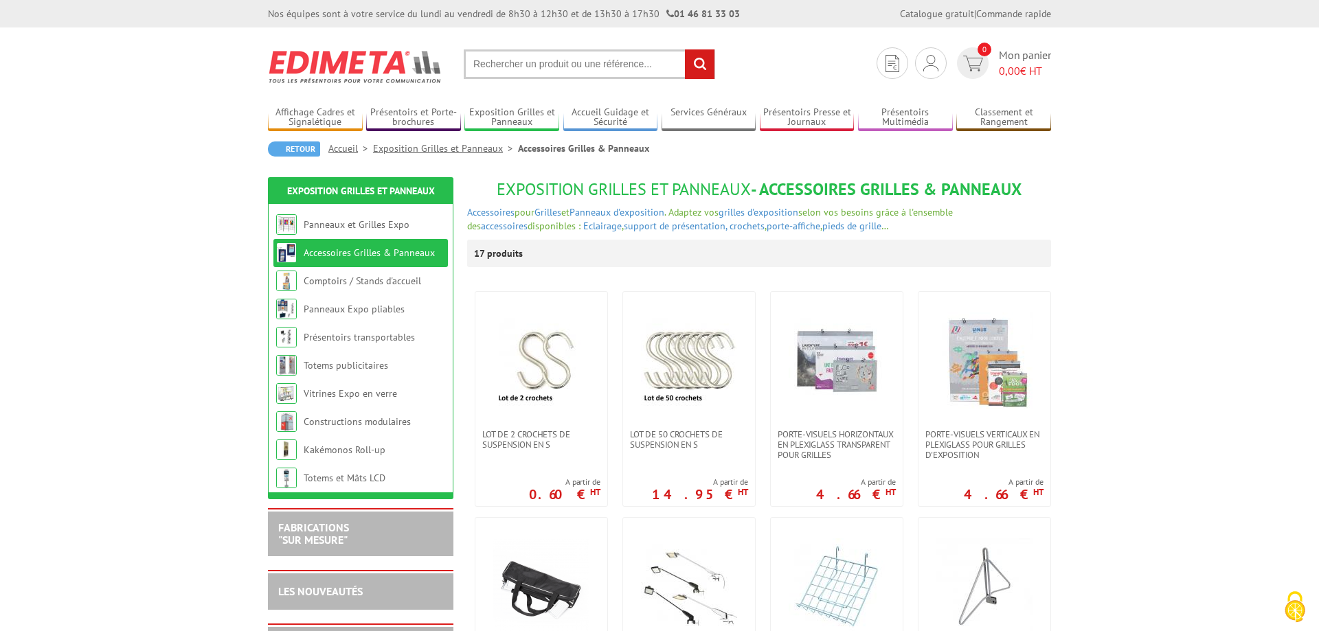
scroll to position [140, 0]
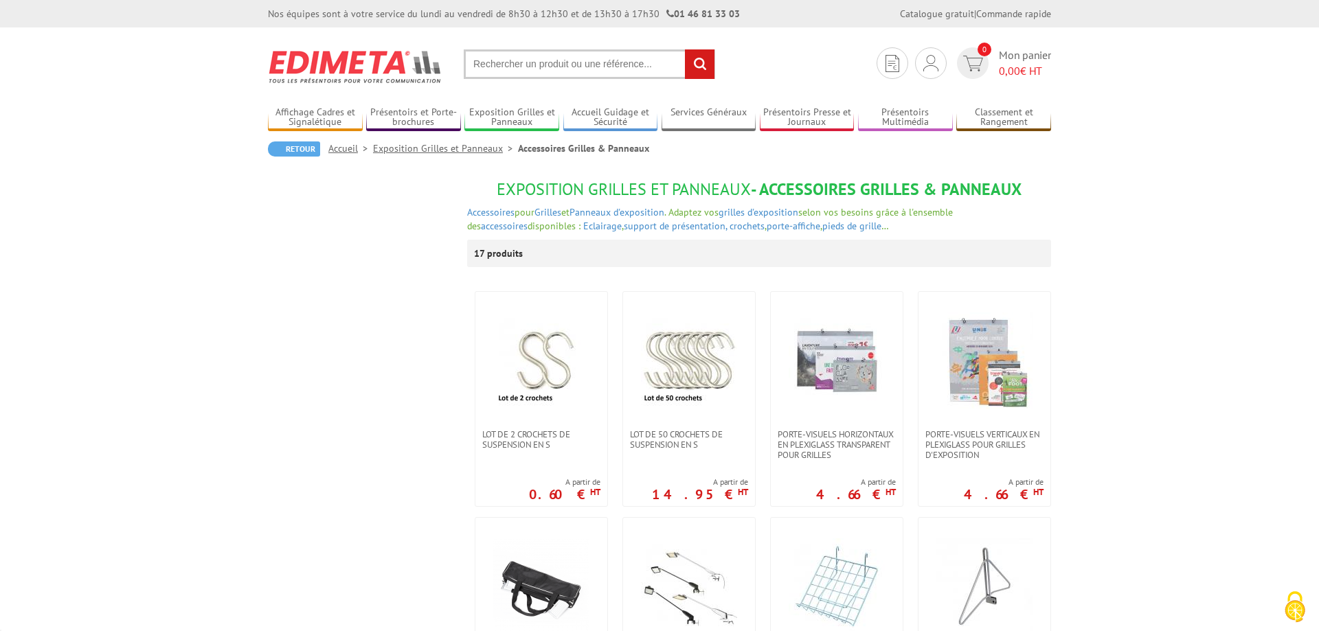
scroll to position [771, 0]
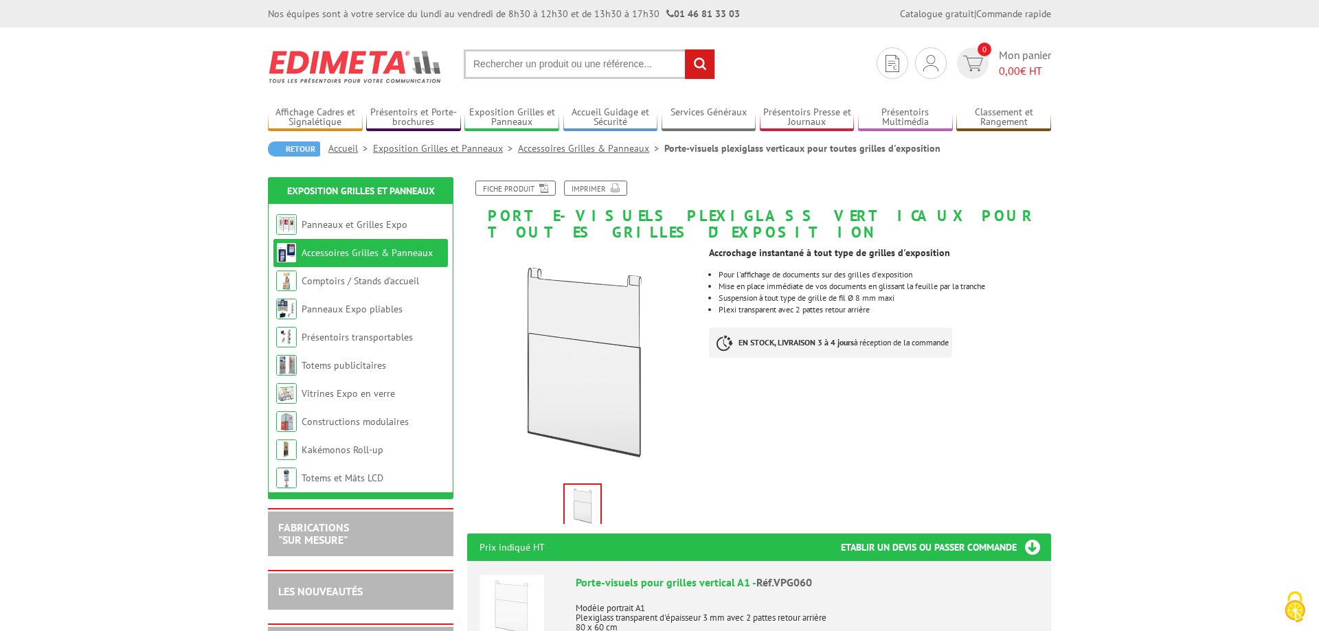
scroll to position [70, 0]
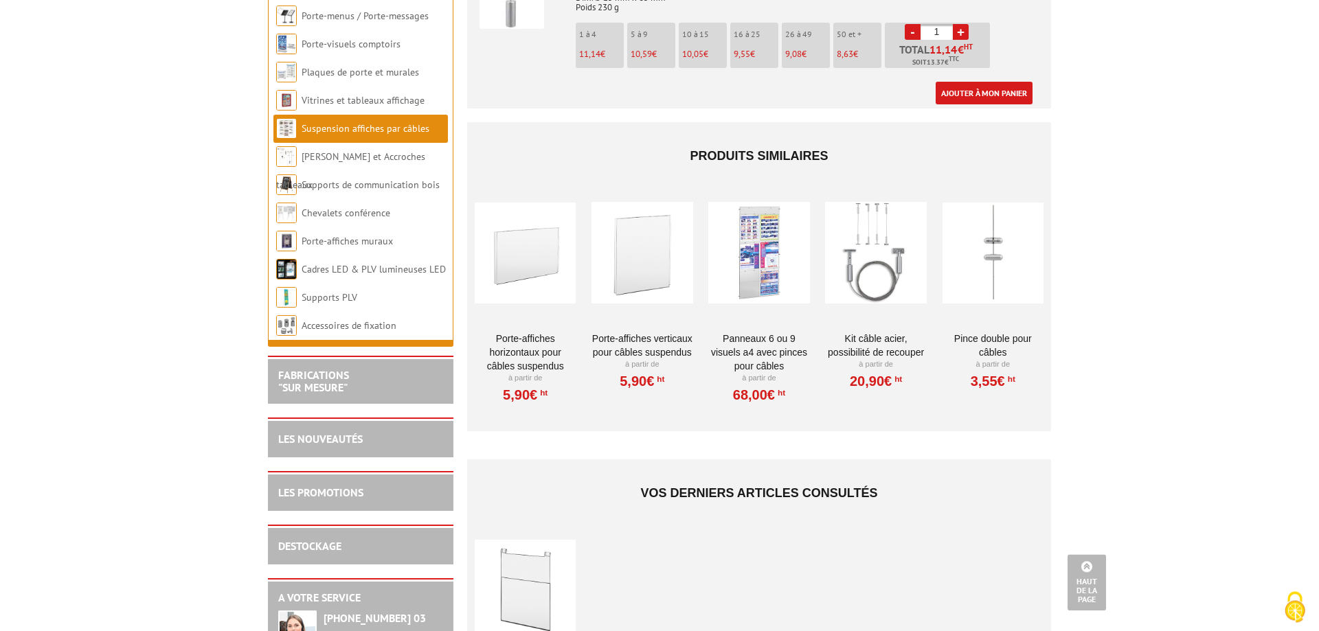
scroll to position [1751, 0]
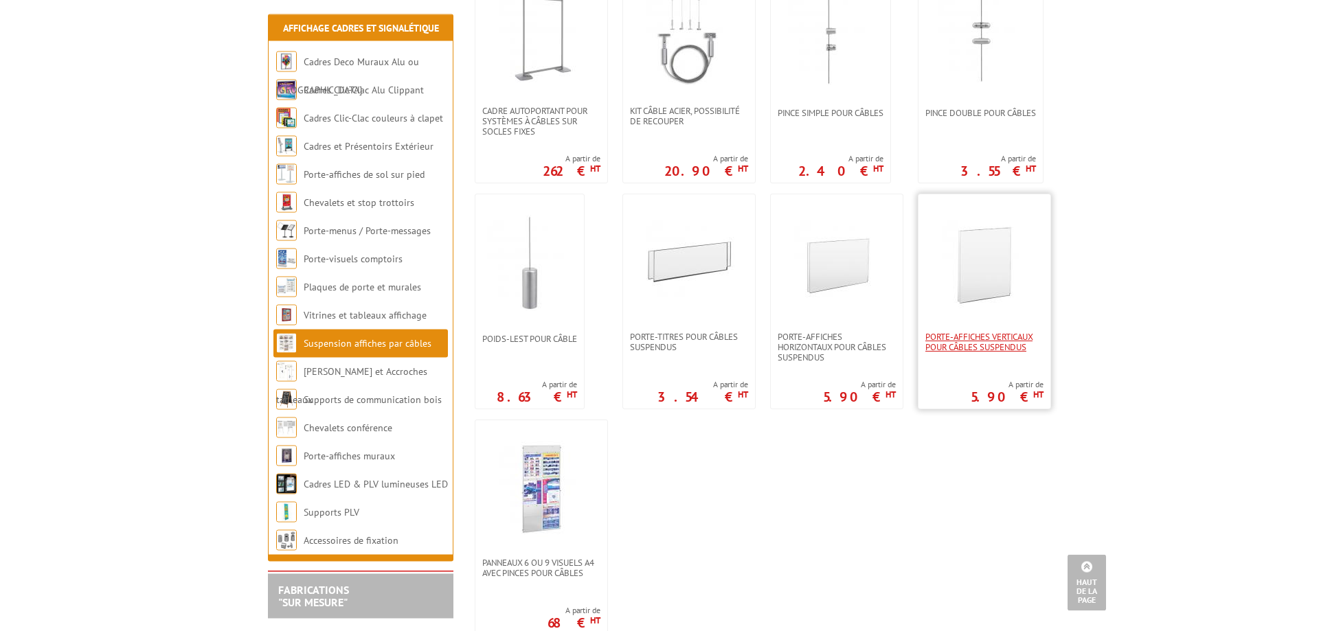
scroll to position [1051, 0]
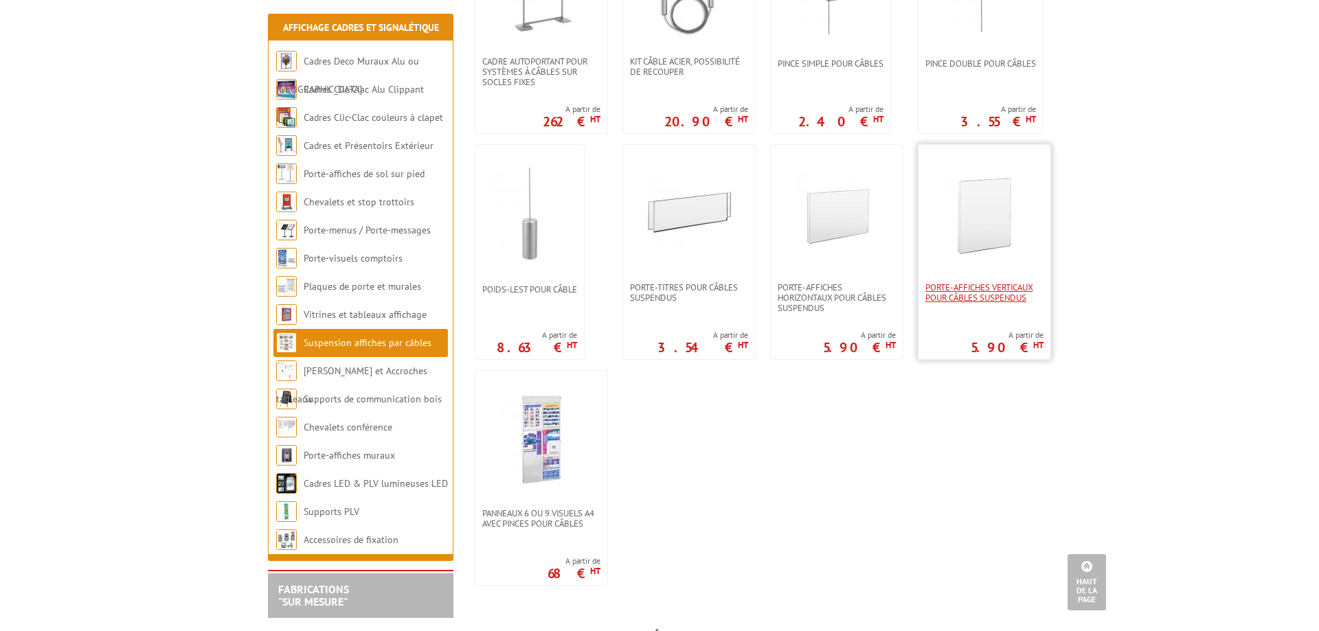
click at [968, 299] on span "Porte-affiches verticaux pour câbles suspendus" at bounding box center [984, 292] width 118 height 21
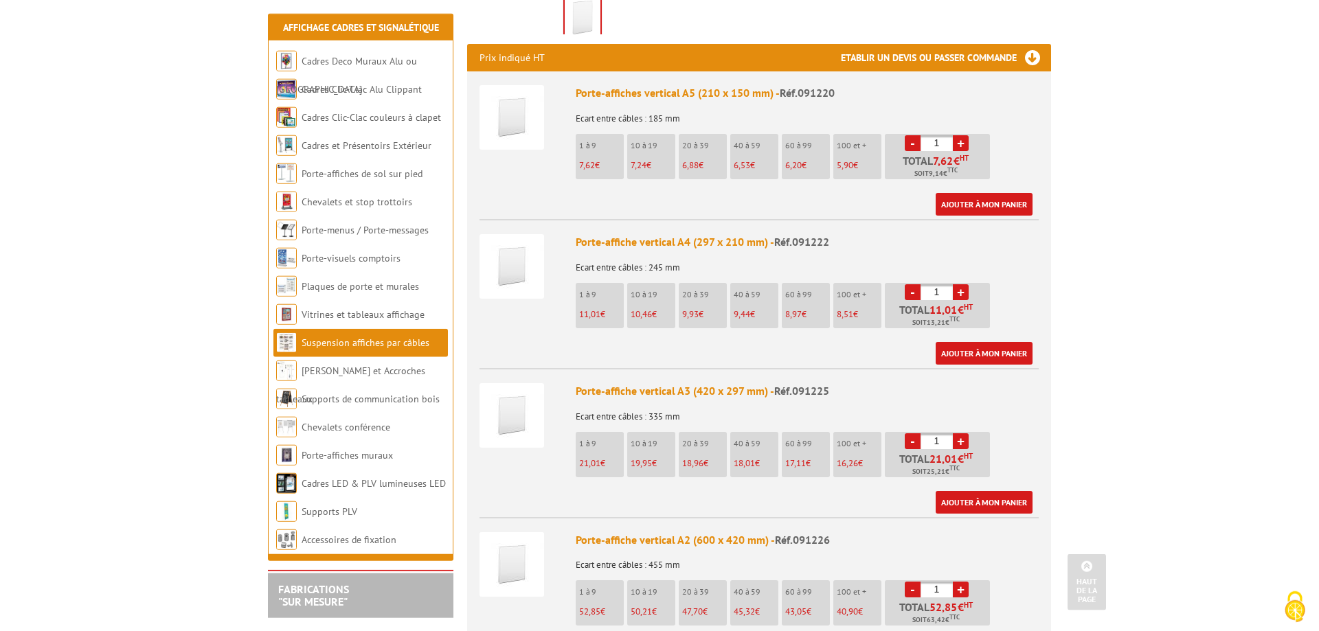
scroll to position [490, 0]
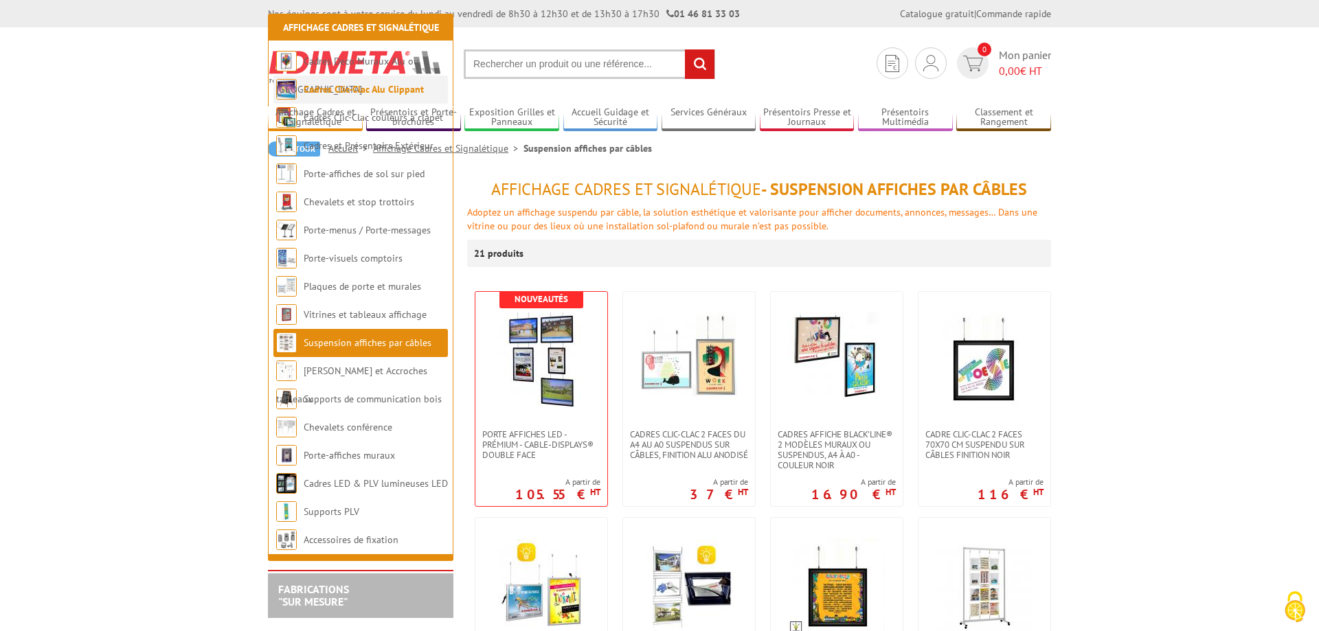
scroll to position [1051, 0]
